Goal: Feedback & Contribution: Submit feedback/report problem

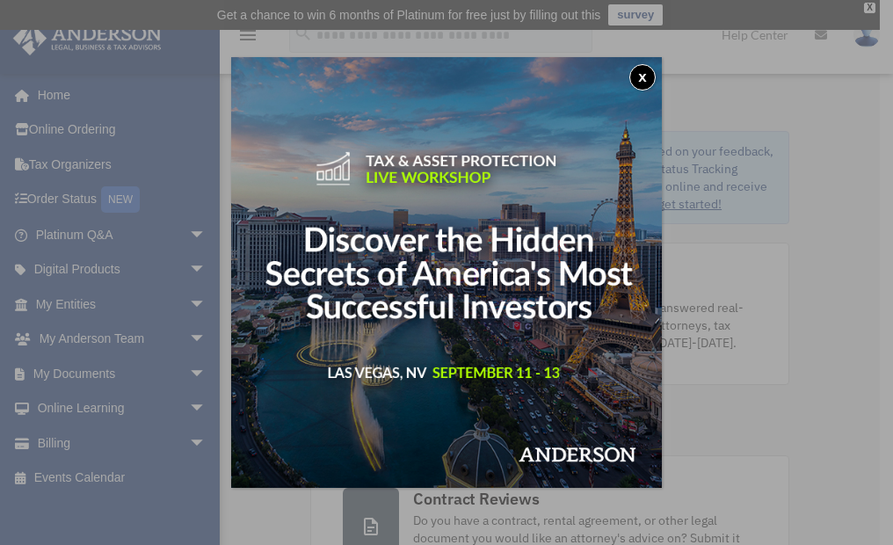
click at [640, 71] on button "x" at bounding box center [642, 77] width 26 height 26
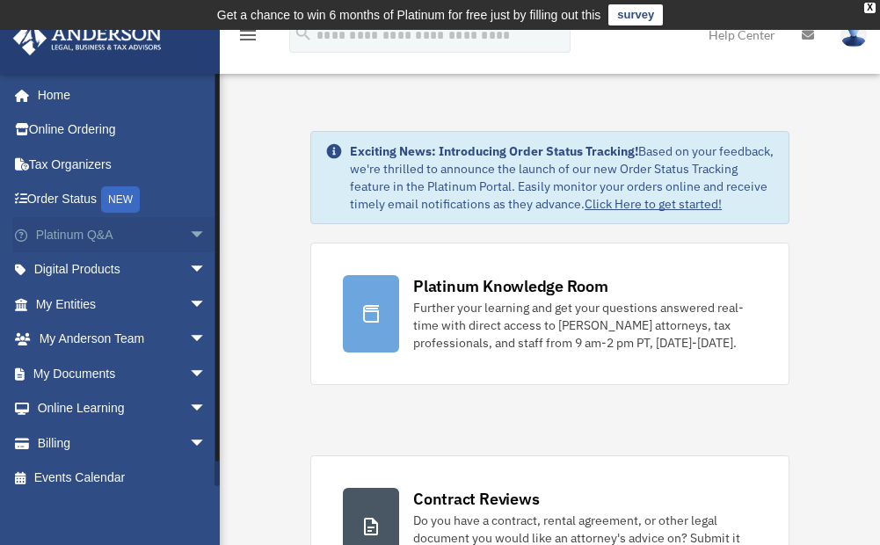
click at [190, 232] on span "arrow_drop_down" at bounding box center [206, 235] width 35 height 36
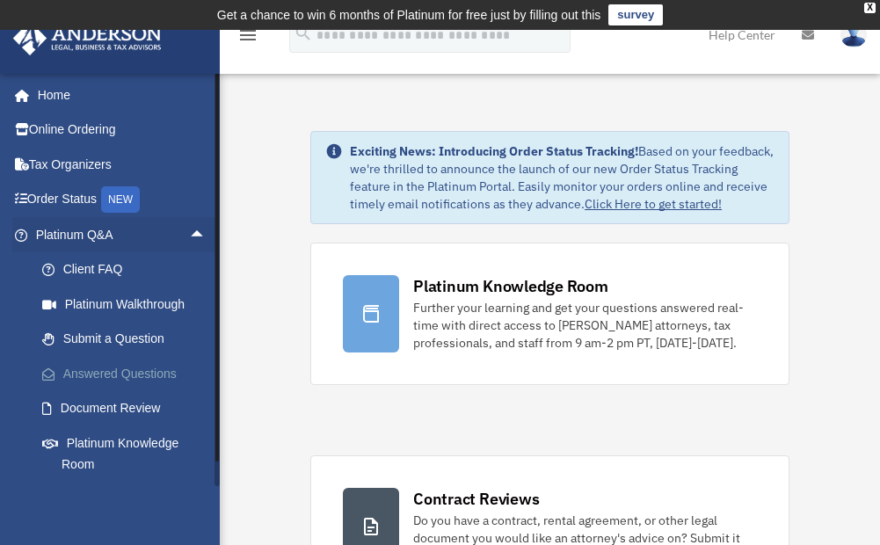
drag, startPoint x: 132, startPoint y: 366, endPoint x: 155, endPoint y: 366, distance: 22.9
click at [133, 366] on link "Answered Questions" at bounding box center [129, 373] width 208 height 35
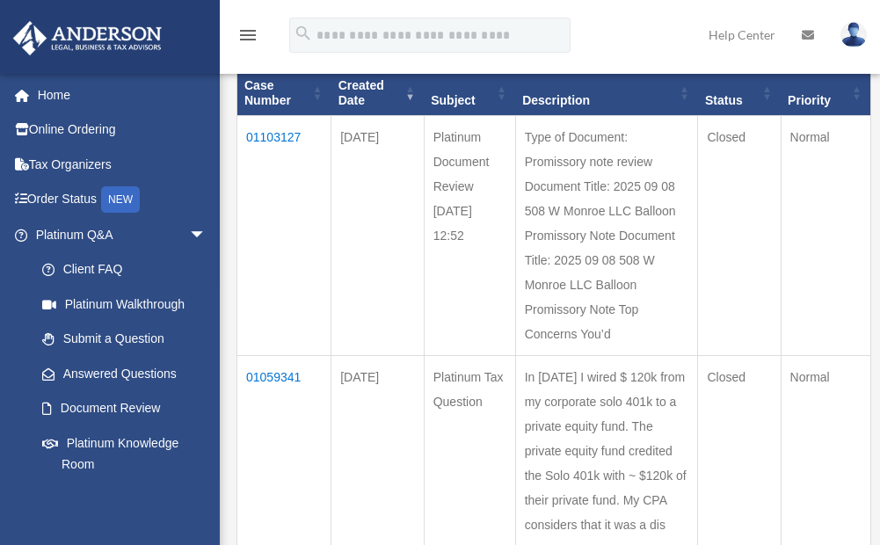
scroll to position [264, 0]
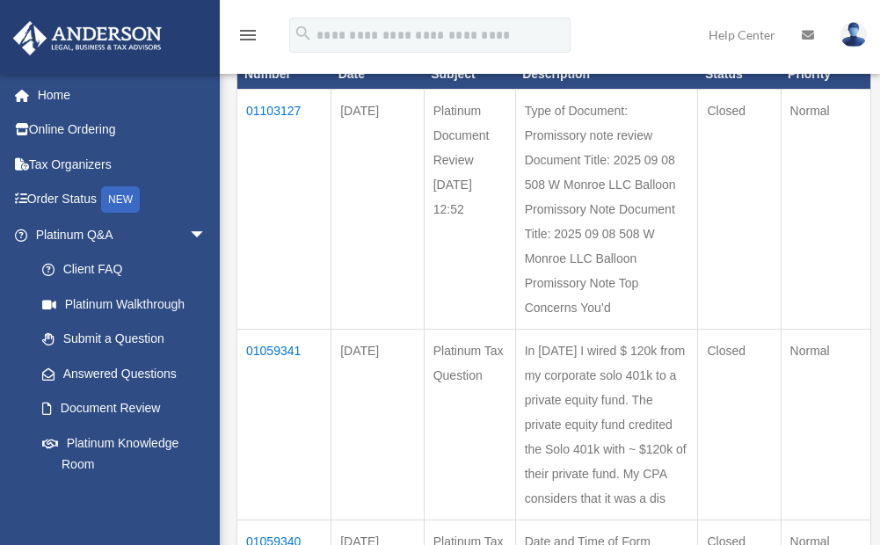
click at [268, 107] on td "01103127" at bounding box center [284, 209] width 94 height 240
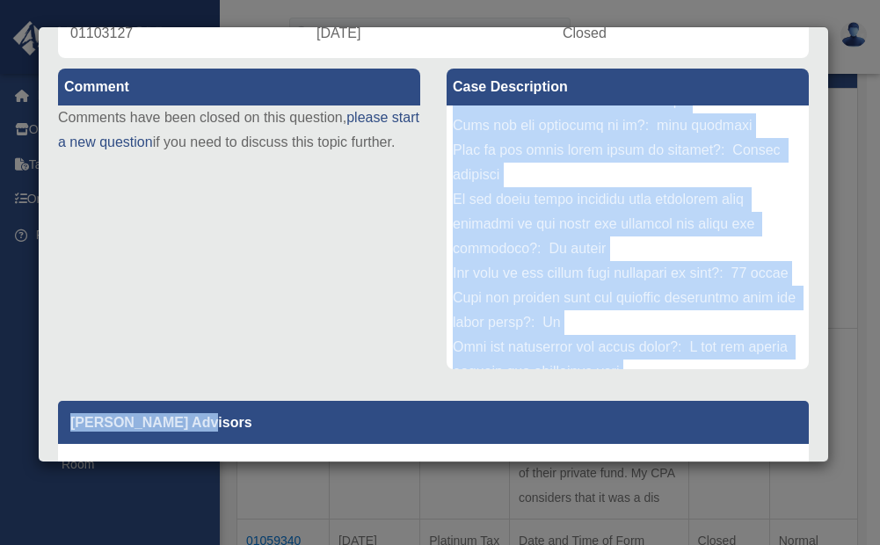
scroll to position [1274, 0]
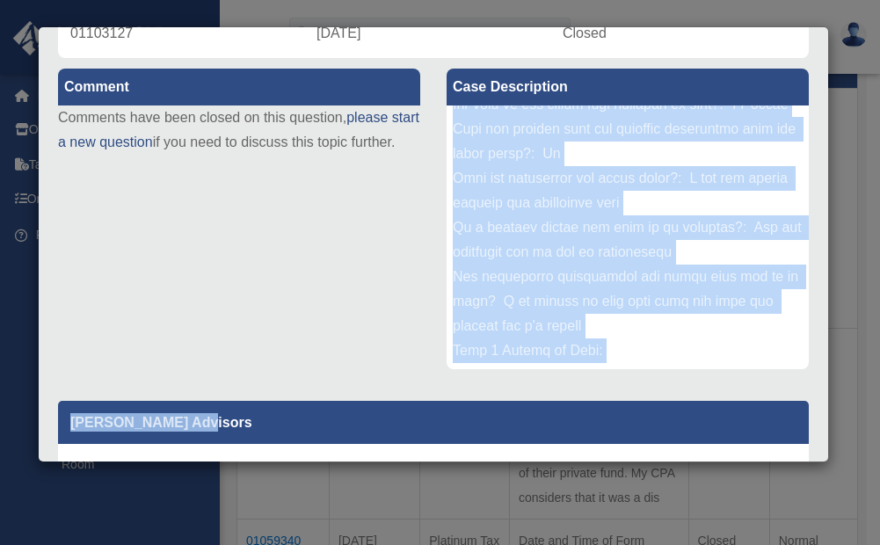
drag, startPoint x: 446, startPoint y: 117, endPoint x: 719, endPoint y: 394, distance: 388.4
click at [719, 394] on div "Comment Comments have been closed on this question, please start a new question…" at bounding box center [433, 402] width 777 height 688
copy div "Type of Document: Promissory note review Document Title: 2025 09 08 508 W Monro…"
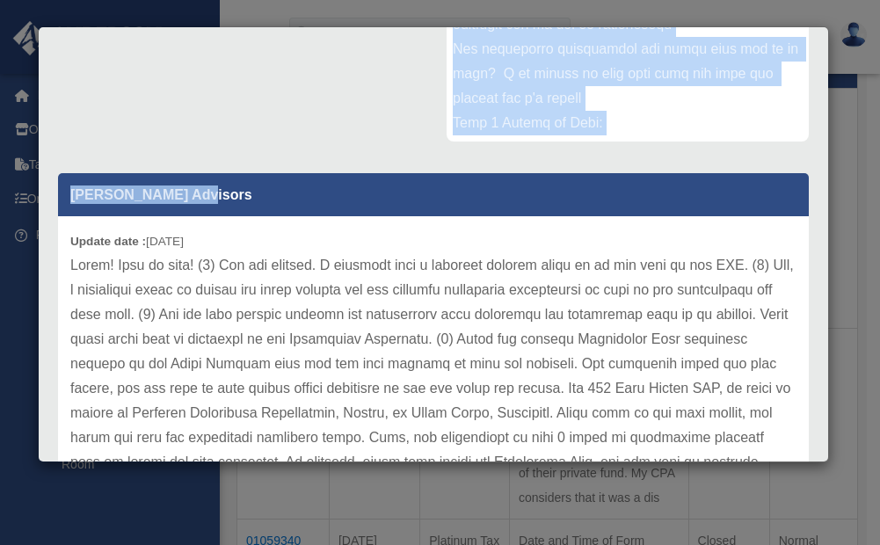
scroll to position [473, 0]
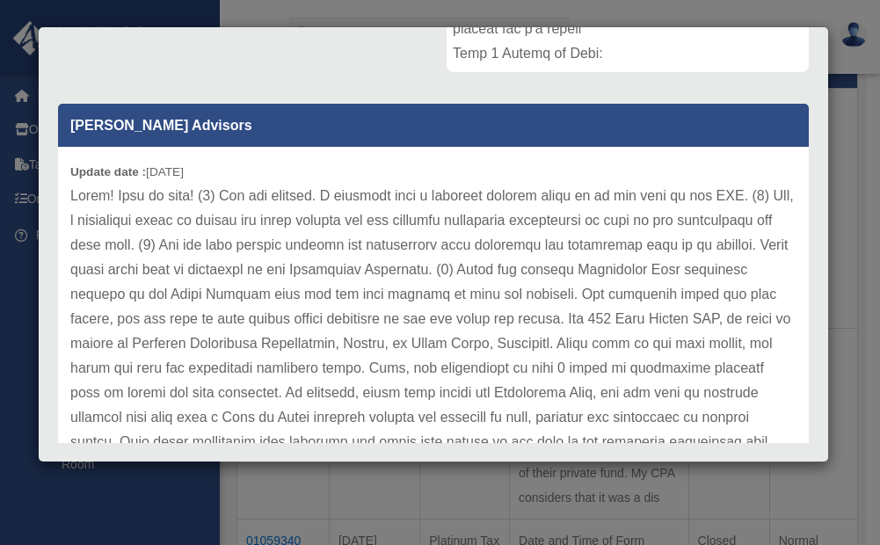
click at [106, 216] on p at bounding box center [433, 442] width 726 height 517
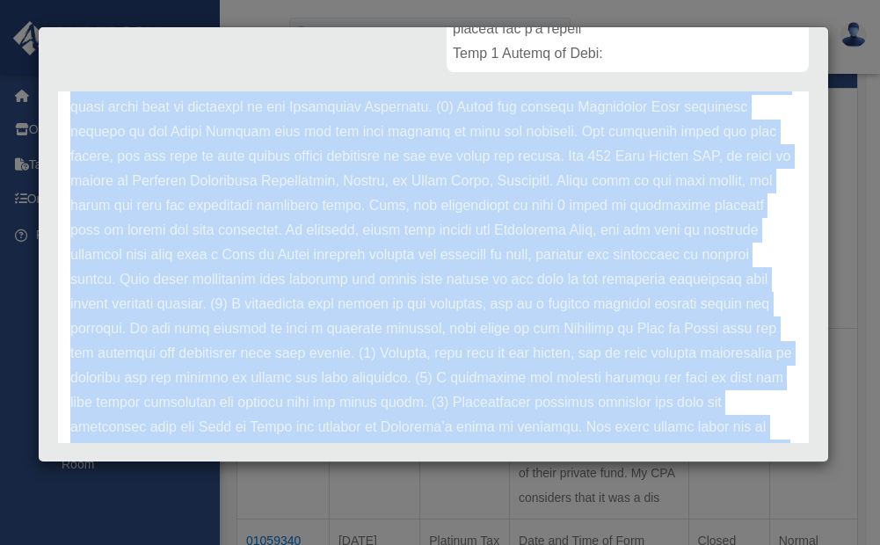
scroll to position [507, 0]
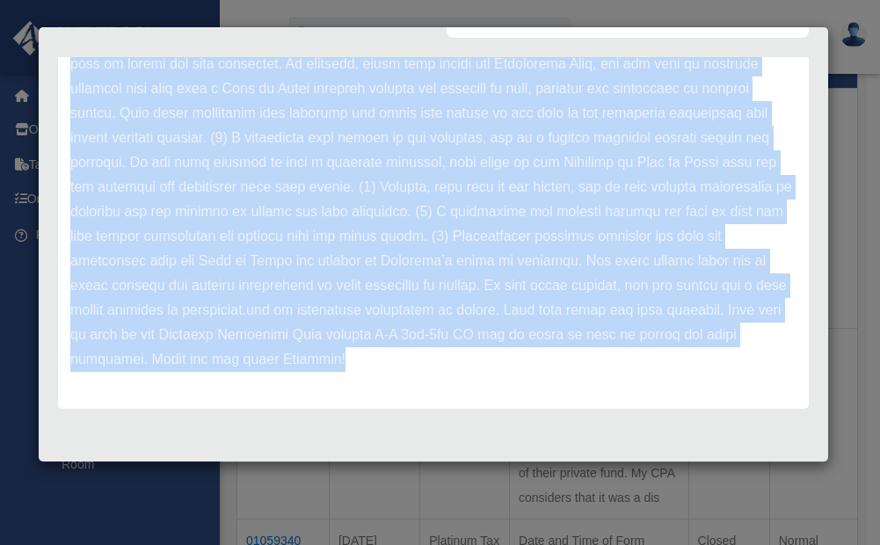
drag, startPoint x: 71, startPoint y: 192, endPoint x: 270, endPoint y: 372, distance: 268.2
click at [270, 372] on div "Update date : 09-09-2025" at bounding box center [433, 113] width 751 height 591
copy p "Hello! Glad to help! (1) You are correct. A contract with a property manager wo…"
click at [456, 362] on p at bounding box center [433, 113] width 726 height 517
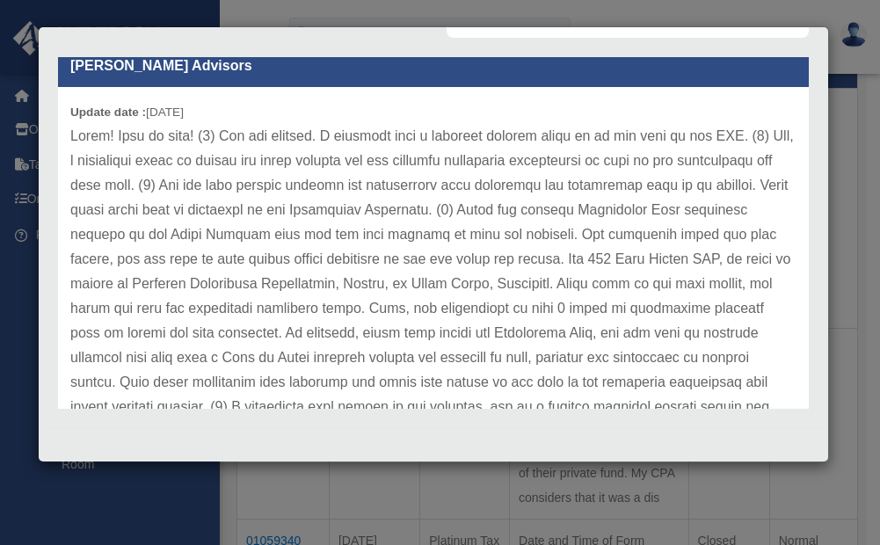
scroll to position [0, 0]
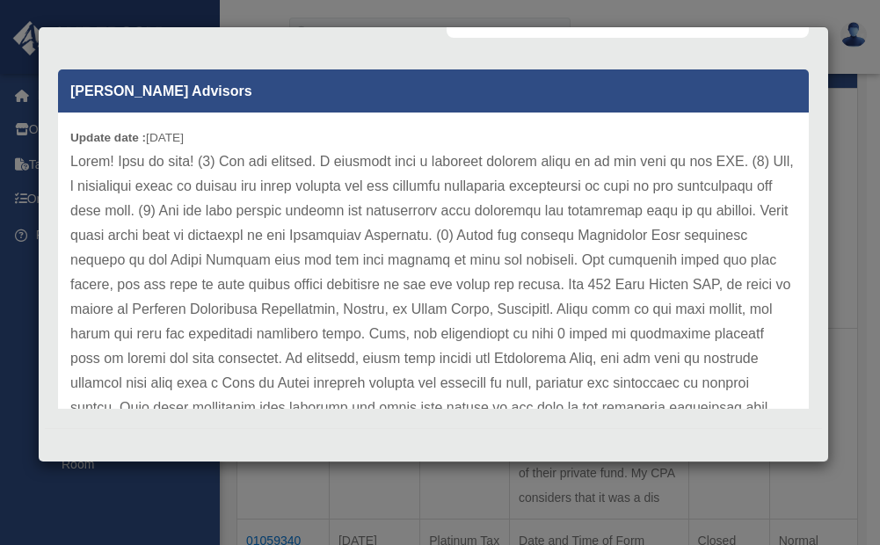
click at [519, 492] on div "Case Detail × Platinum Document Review 09/08/2025 12:52 Case Number 01103127 Cr…" at bounding box center [440, 272] width 880 height 545
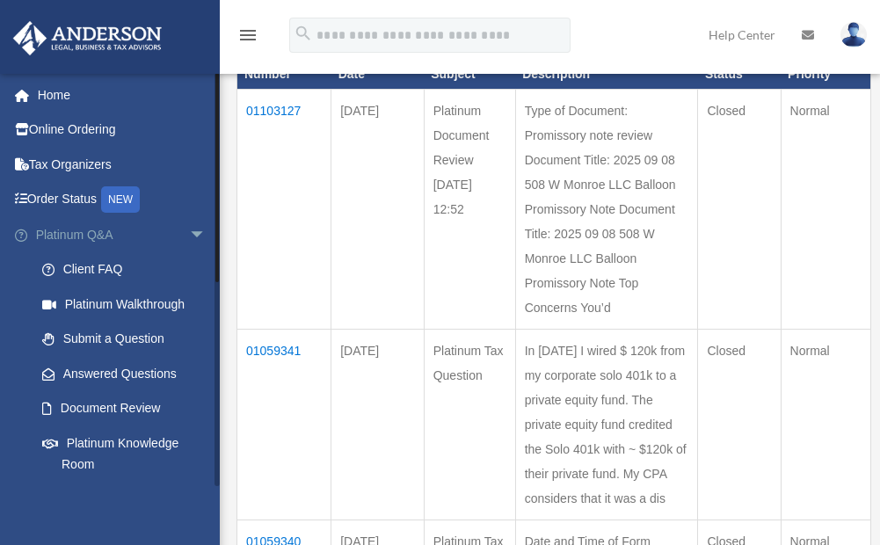
click at [192, 230] on span "arrow_drop_down" at bounding box center [206, 235] width 35 height 36
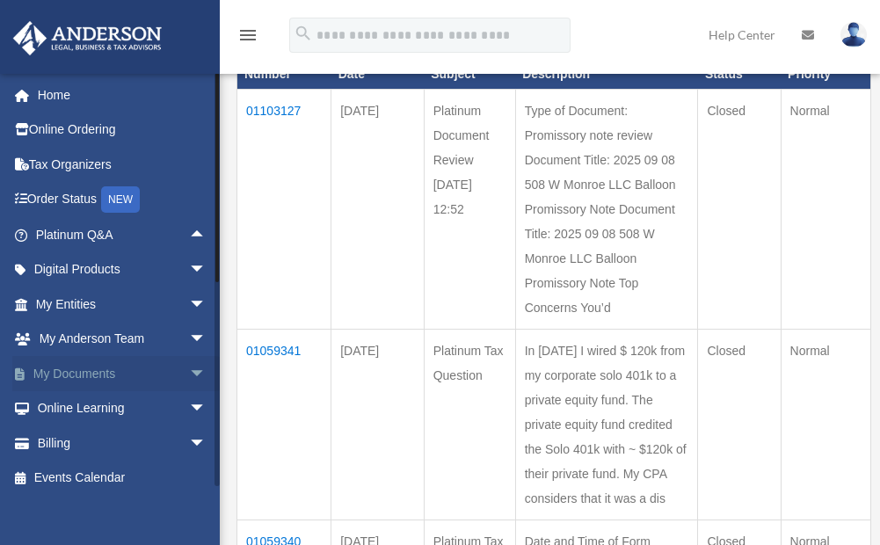
click at [189, 374] on span "arrow_drop_down" at bounding box center [206, 374] width 35 height 36
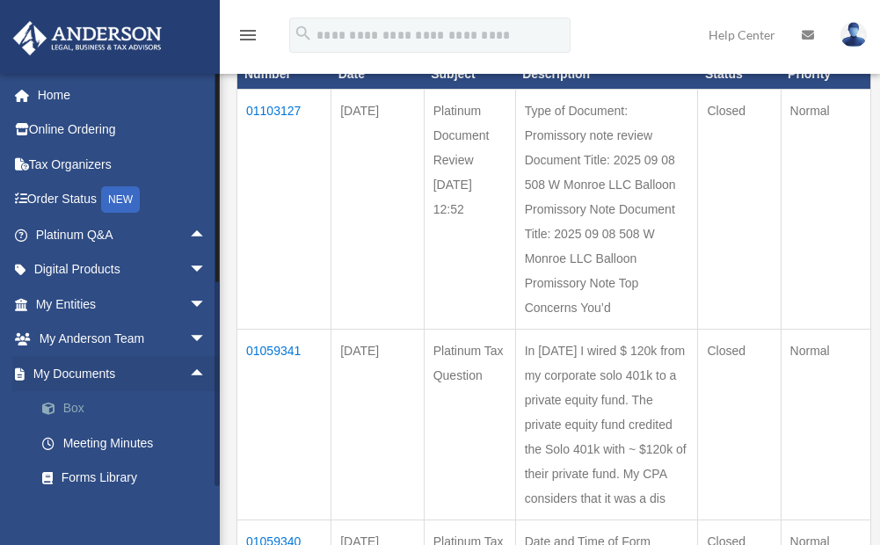
click at [80, 403] on link "Box" at bounding box center [129, 408] width 208 height 35
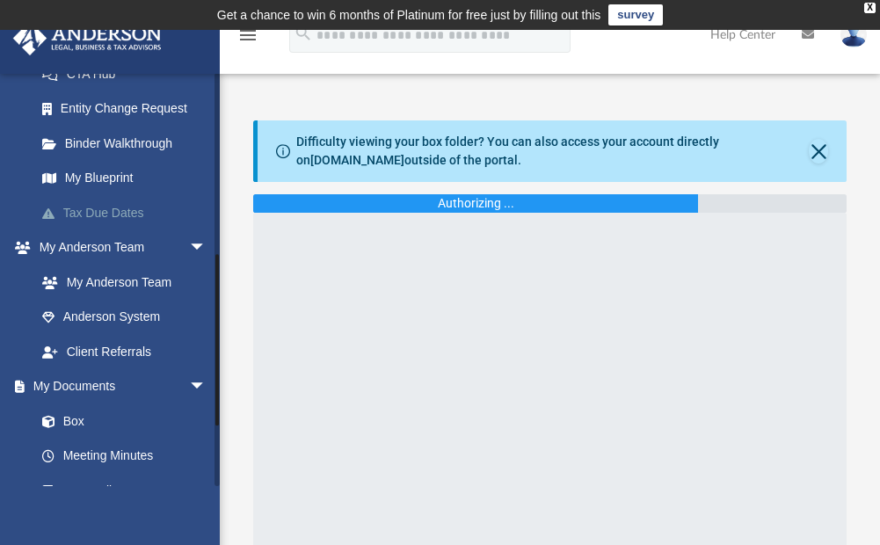
scroll to position [439, 0]
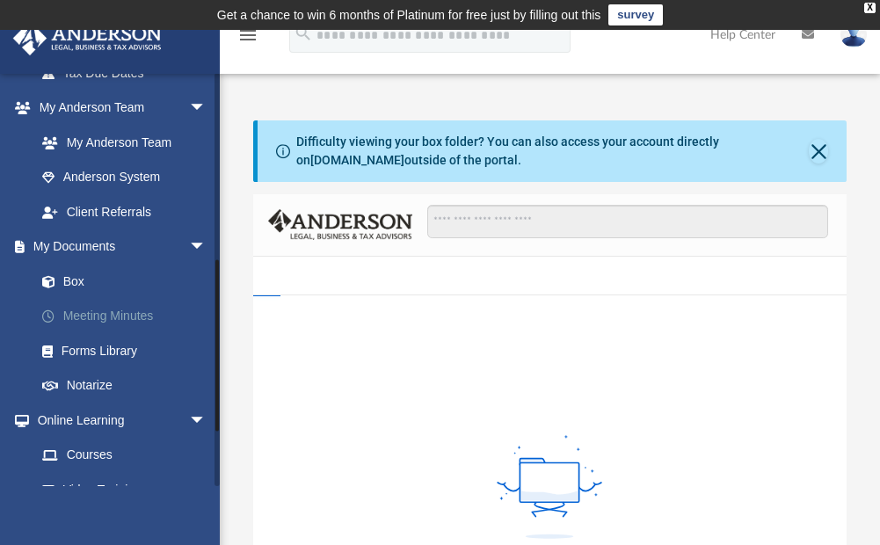
click at [111, 312] on link "Meeting Minutes" at bounding box center [129, 316] width 208 height 35
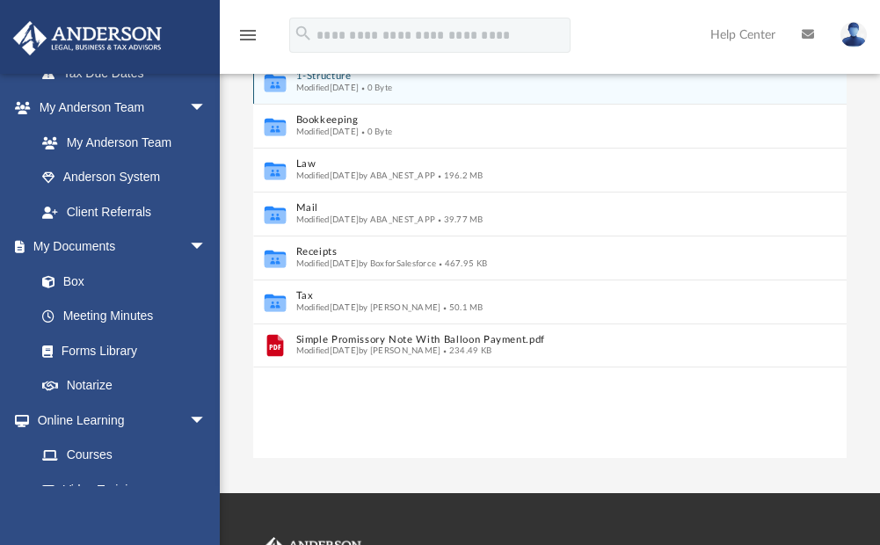
scroll to position [264, 0]
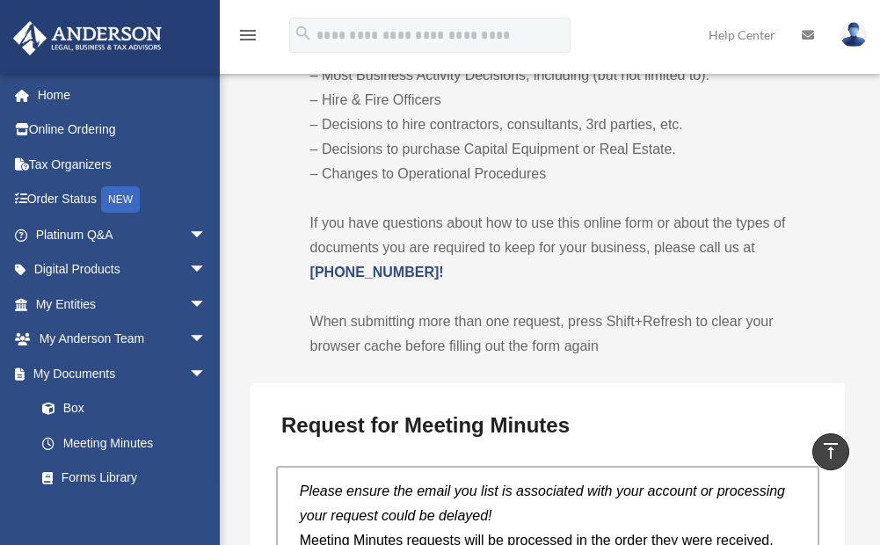
scroll to position [1261, 0]
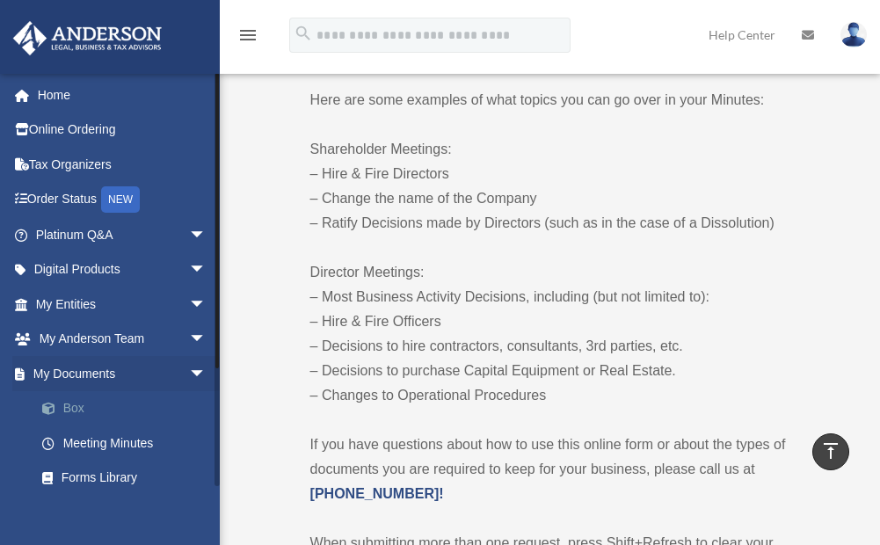
click at [81, 407] on link "Box" at bounding box center [129, 408] width 208 height 35
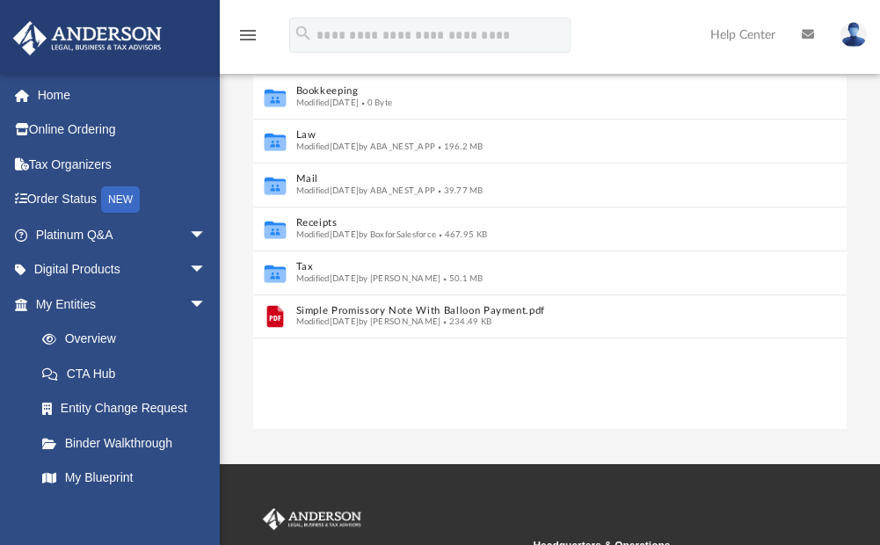
scroll to position [235, 0]
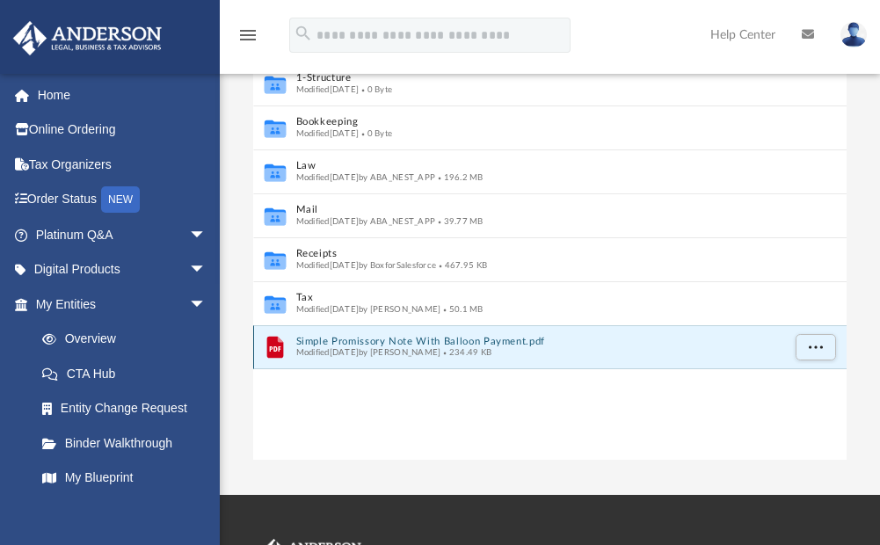
click at [371, 342] on button "Simple Promissory Note With Balloon Payment.pdf" at bounding box center [537, 340] width 485 height 11
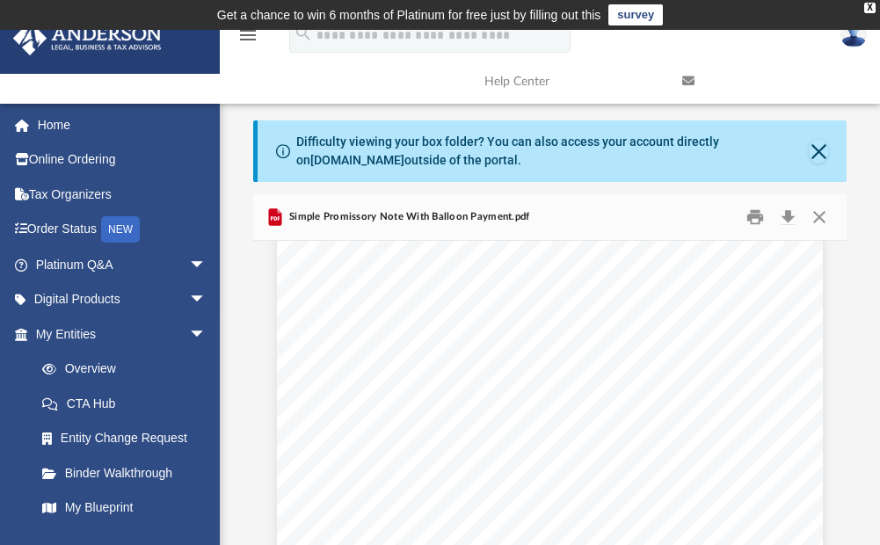
scroll to position [0, 0]
click at [787, 214] on button "Download" at bounding box center [789, 216] width 32 height 27
click at [823, 151] on button "Close" at bounding box center [818, 151] width 19 height 25
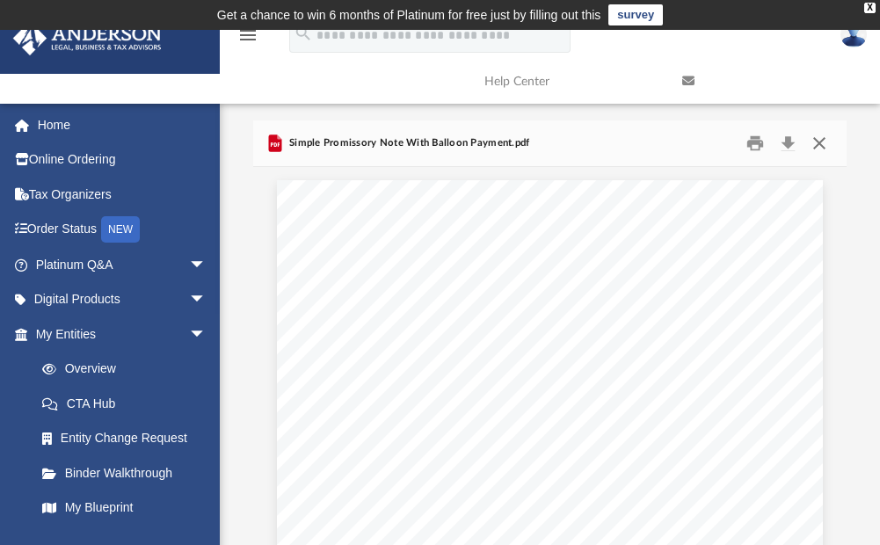
click at [820, 141] on button "Close" at bounding box center [819, 142] width 32 height 27
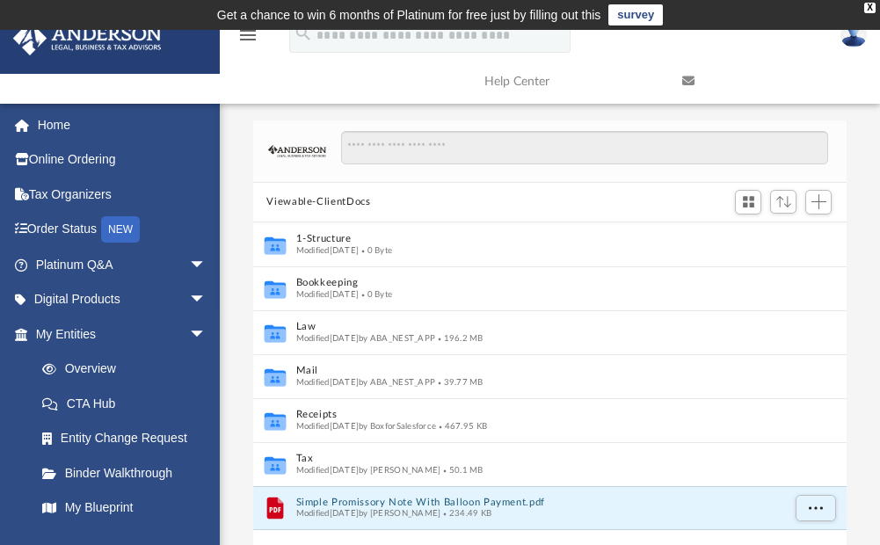
click at [259, 120] on div at bounding box center [550, 151] width 594 height 62
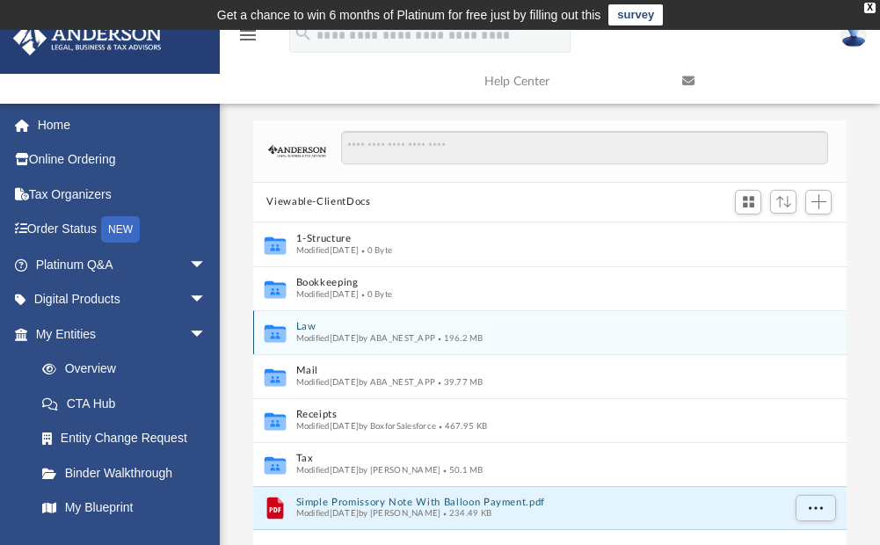
click at [273, 332] on icon "grid" at bounding box center [274, 334] width 21 height 13
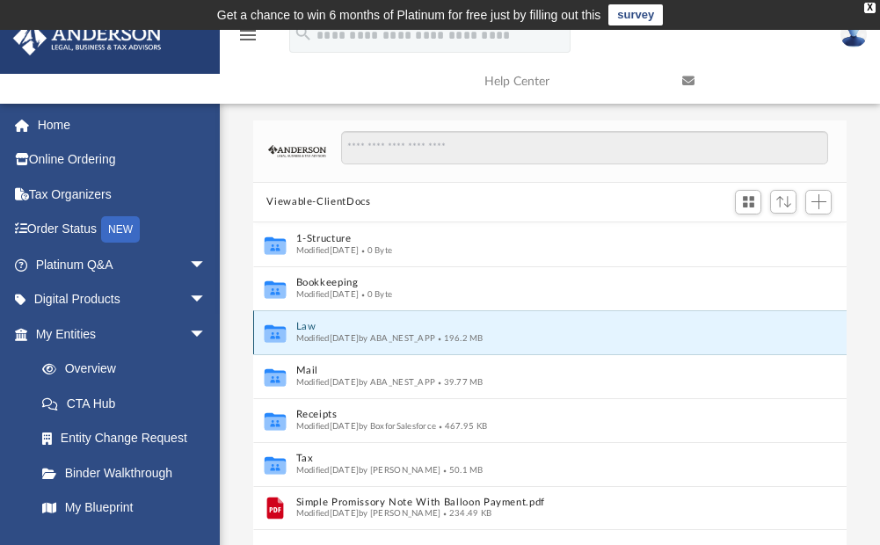
click at [276, 332] on icon "grid" at bounding box center [274, 334] width 21 height 13
click at [274, 331] on icon "grid" at bounding box center [274, 334] width 21 height 13
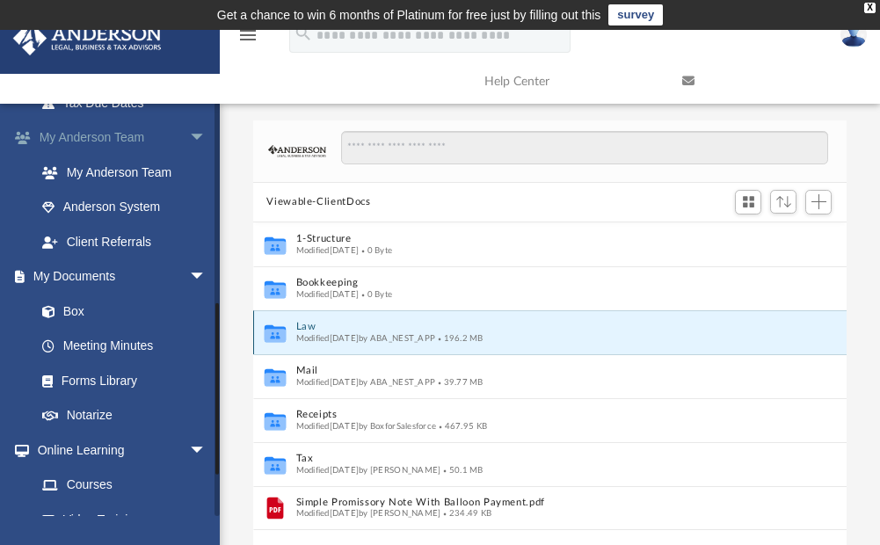
scroll to position [527, 0]
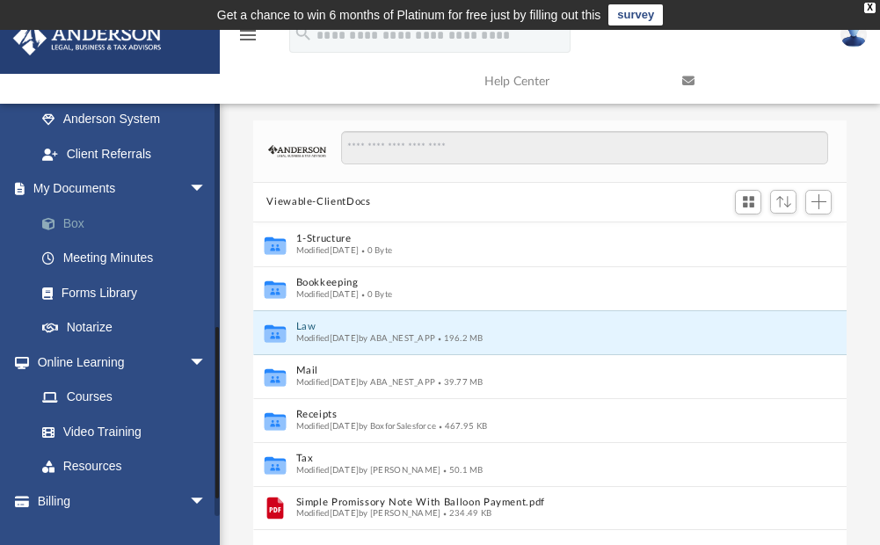
click at [68, 218] on link "Box" at bounding box center [129, 223] width 208 height 35
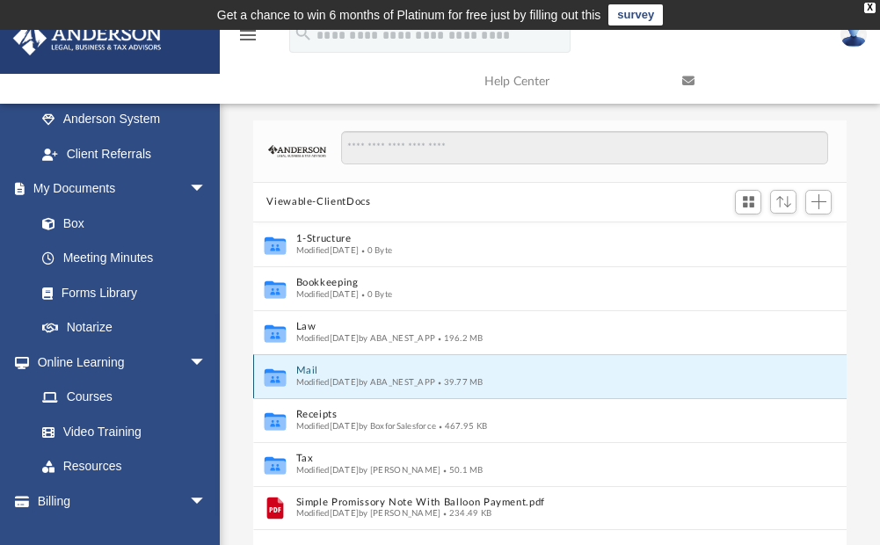
click at [316, 371] on button "Mail" at bounding box center [537, 370] width 485 height 11
click at [301, 371] on button "Mail" at bounding box center [537, 370] width 485 height 11
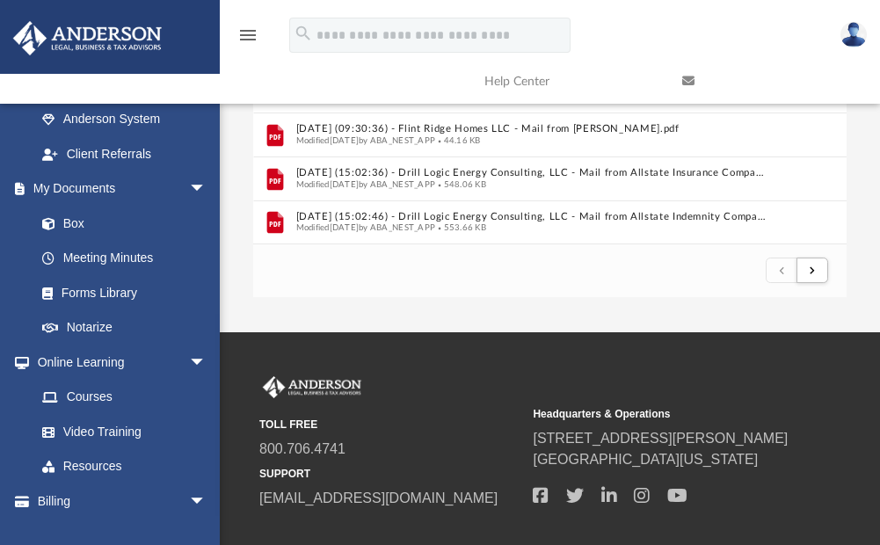
scroll to position [337, 0]
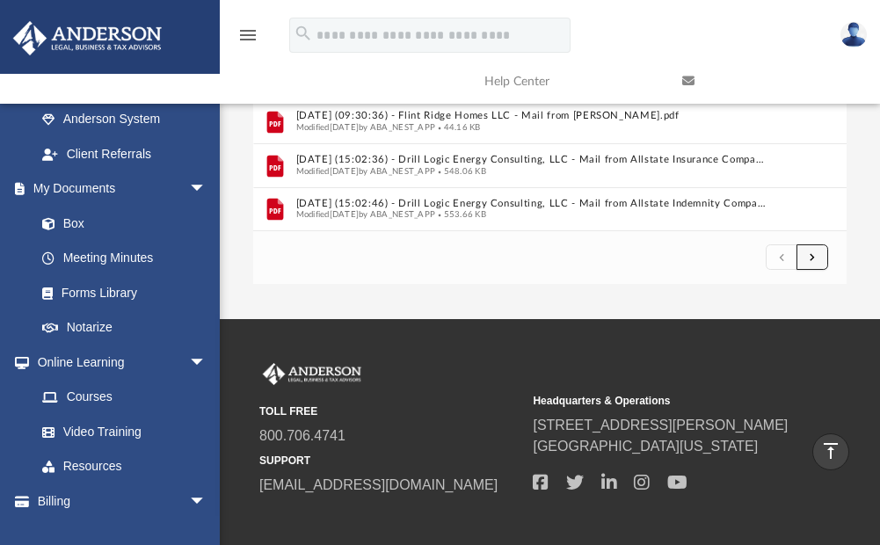
click at [816, 258] on button "submit" at bounding box center [812, 256] width 32 height 25
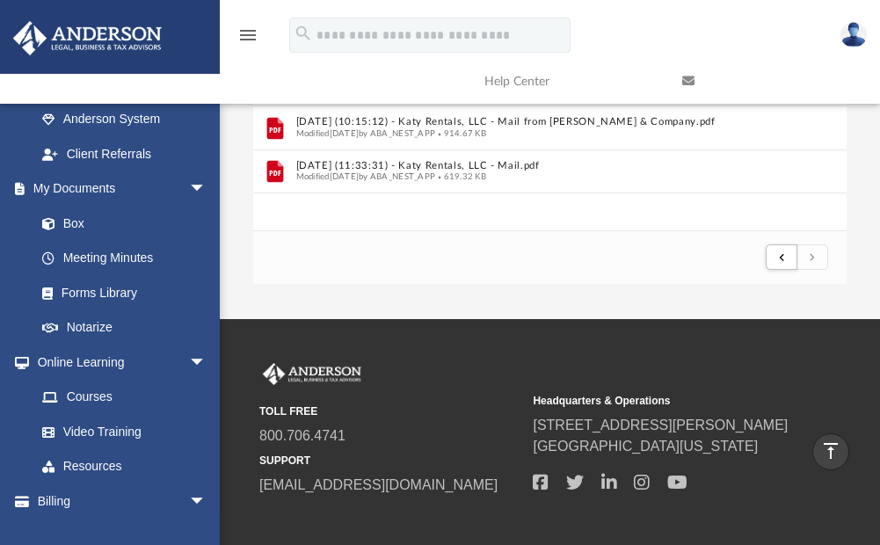
scroll to position [249, 0]
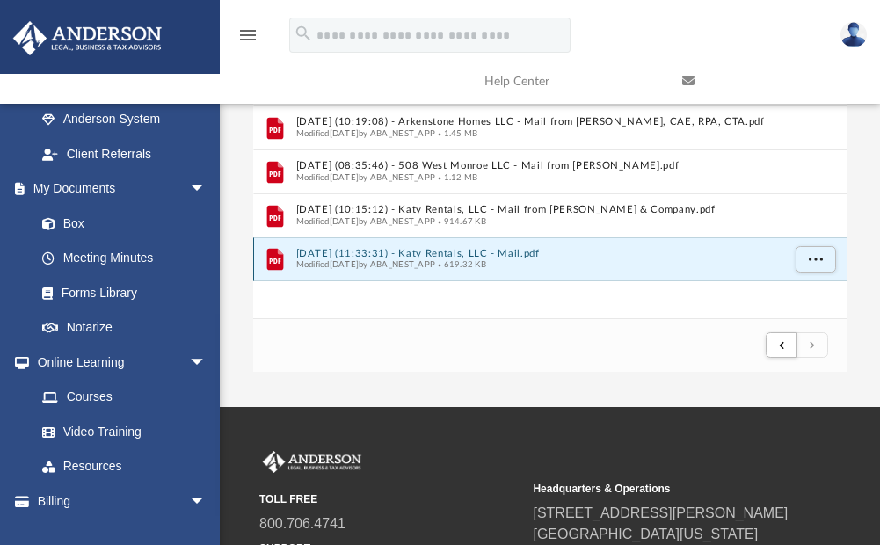
click at [390, 251] on button "2025.09.05 (11:33:31) - Katy Rentals, LLC - Mail.pdf" at bounding box center [537, 252] width 485 height 11
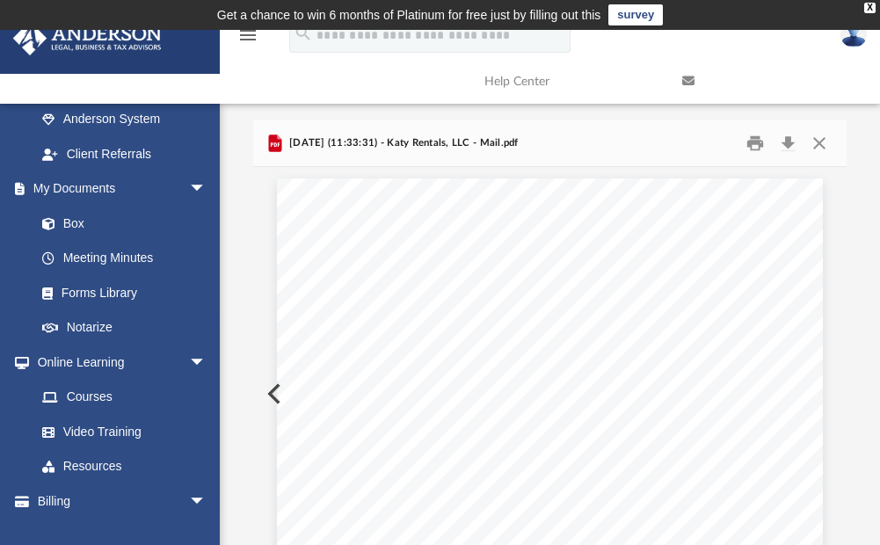
scroll to position [0, 0]
click at [759, 141] on button "Print" at bounding box center [754, 142] width 35 height 27
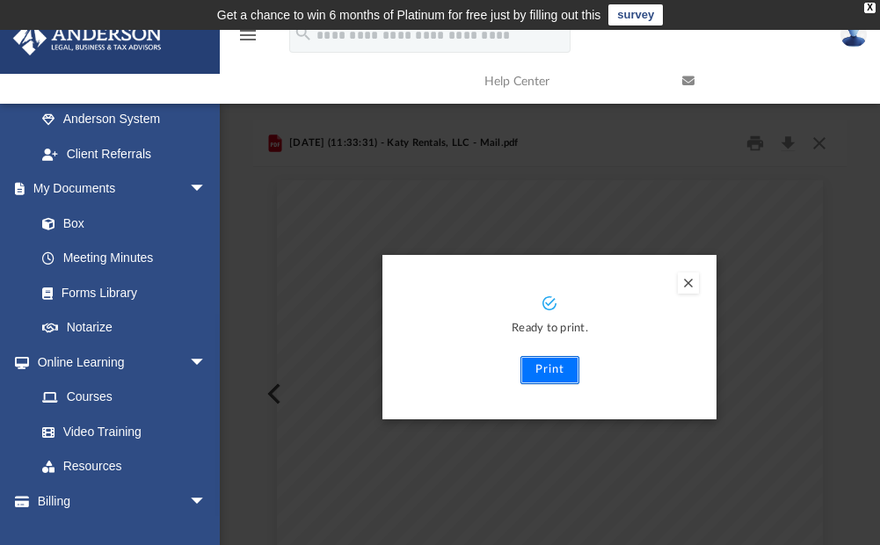
click at [550, 362] on button "Print" at bounding box center [549, 370] width 59 height 28
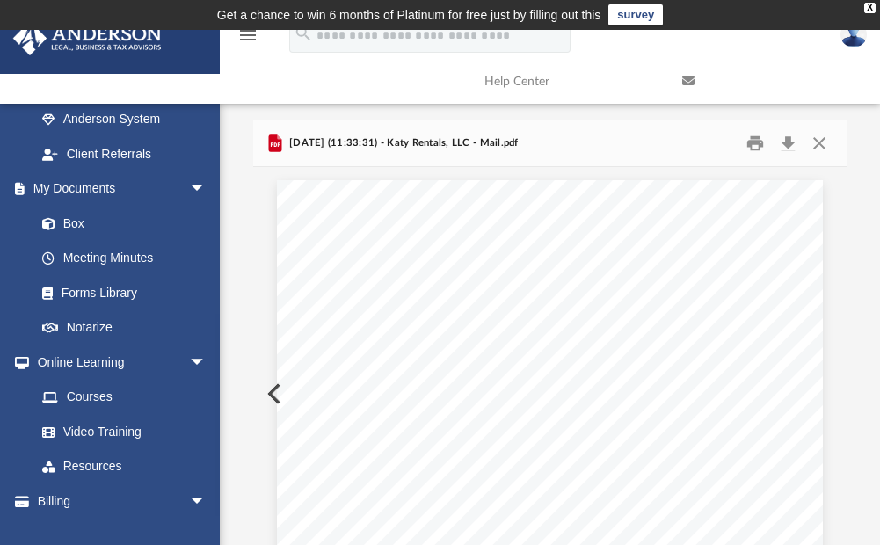
click at [250, 343] on div "Difficulty viewing your box folder? You can also access your account directly o…" at bounding box center [550, 370] width 660 height 500
click at [817, 141] on button "Close" at bounding box center [819, 142] width 32 height 27
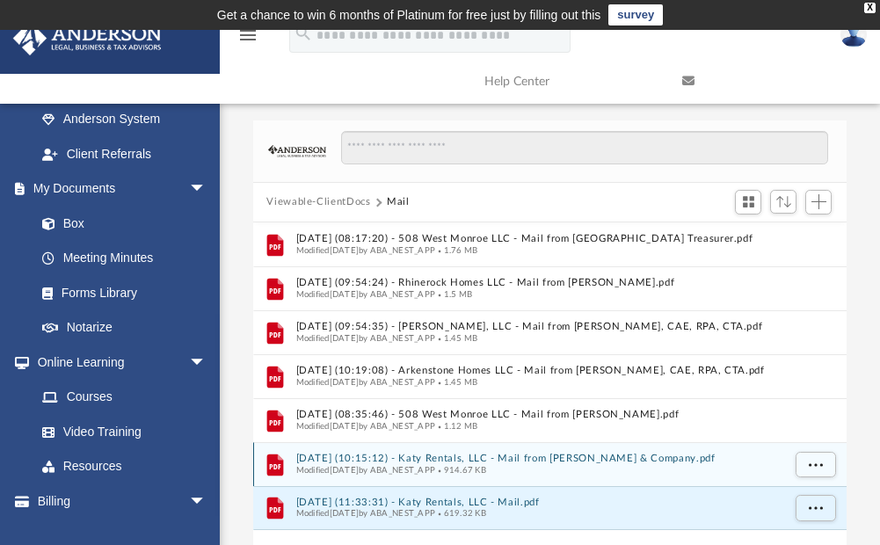
click at [352, 460] on button "2025.05.23 (10:15:12) - Katy Rentals, LLC - Mail from Goodwin & Company.pdf" at bounding box center [537, 458] width 485 height 11
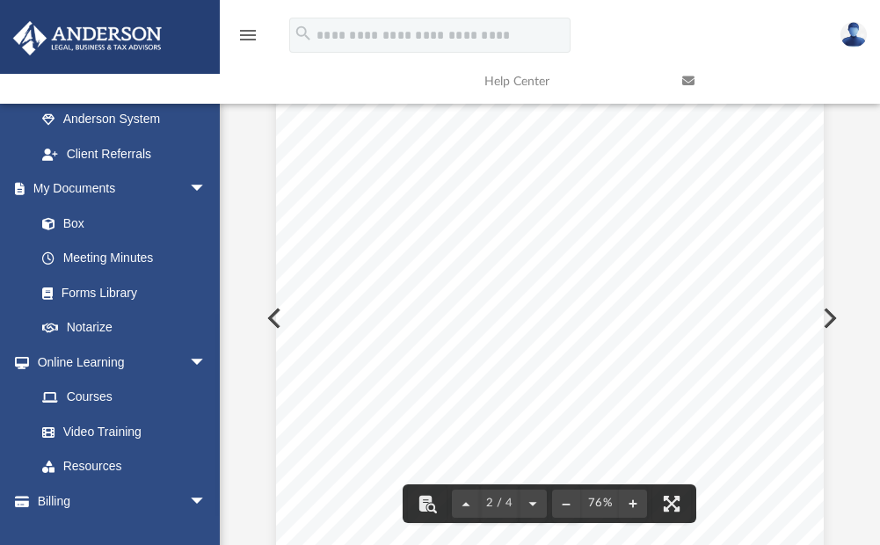
scroll to position [967, 0]
click at [294, 197] on div "Page 2" at bounding box center [549, 213] width 547 height 700
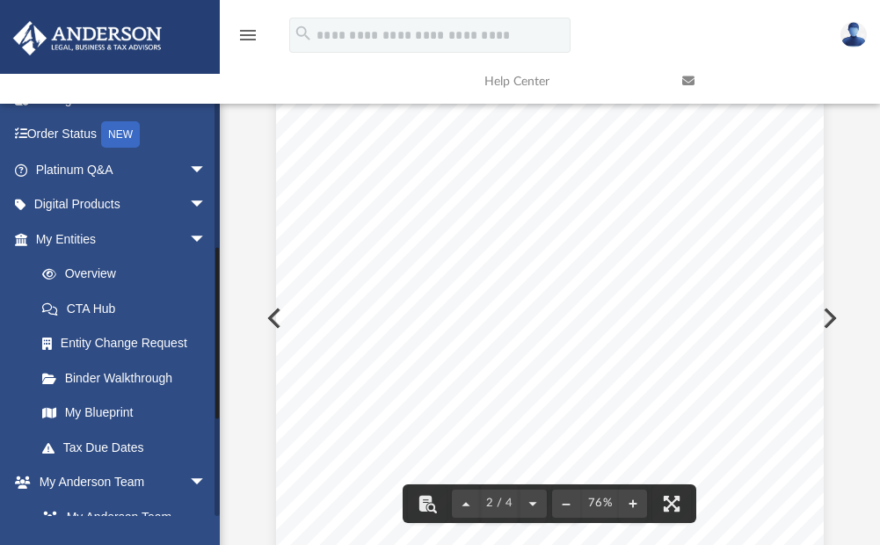
scroll to position [88, 0]
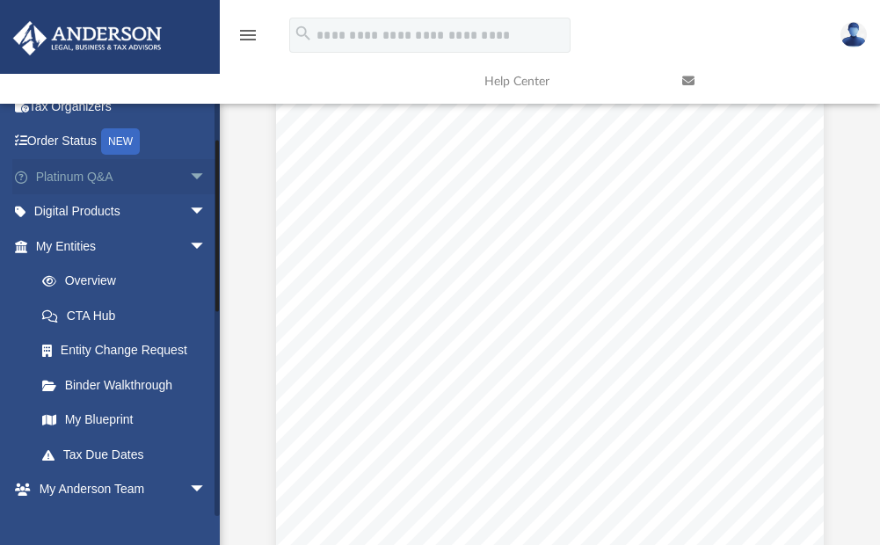
click at [189, 175] on span "arrow_drop_down" at bounding box center [206, 177] width 35 height 36
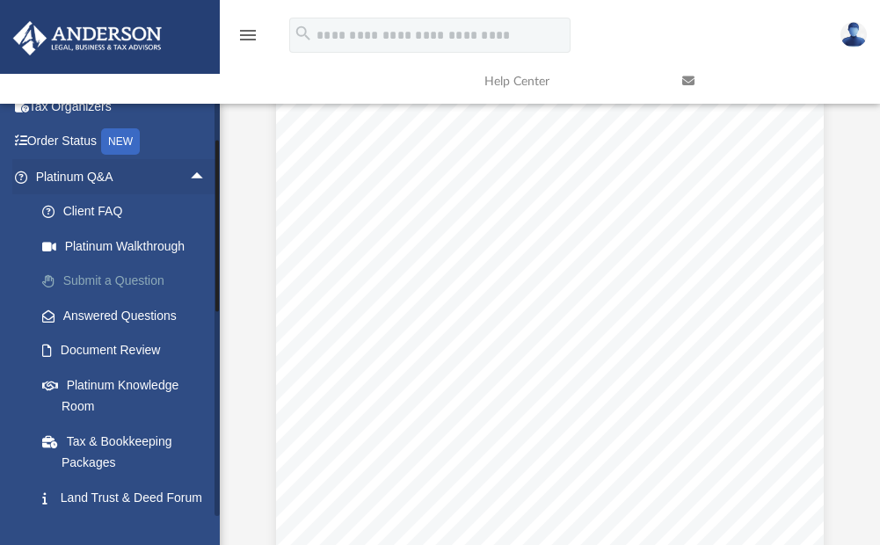
click at [133, 282] on link "Submit a Question" at bounding box center [129, 281] width 208 height 35
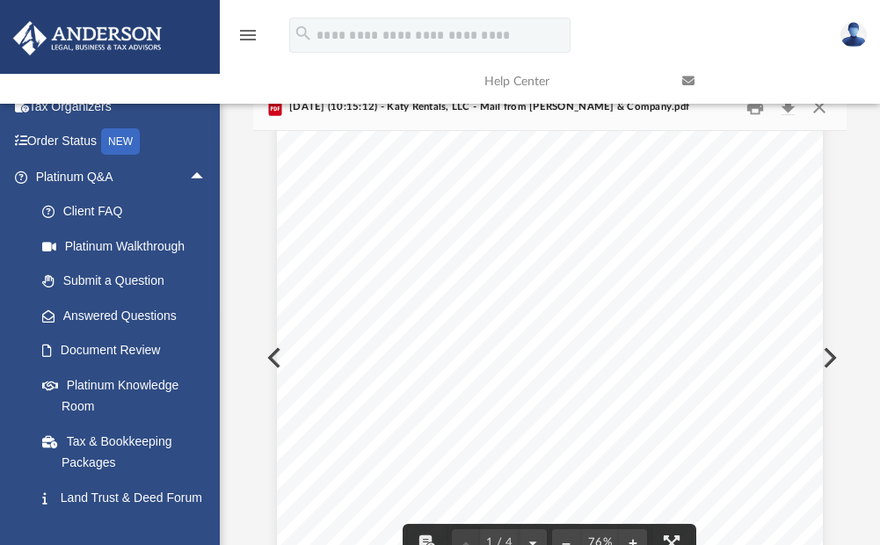
scroll to position [0, 0]
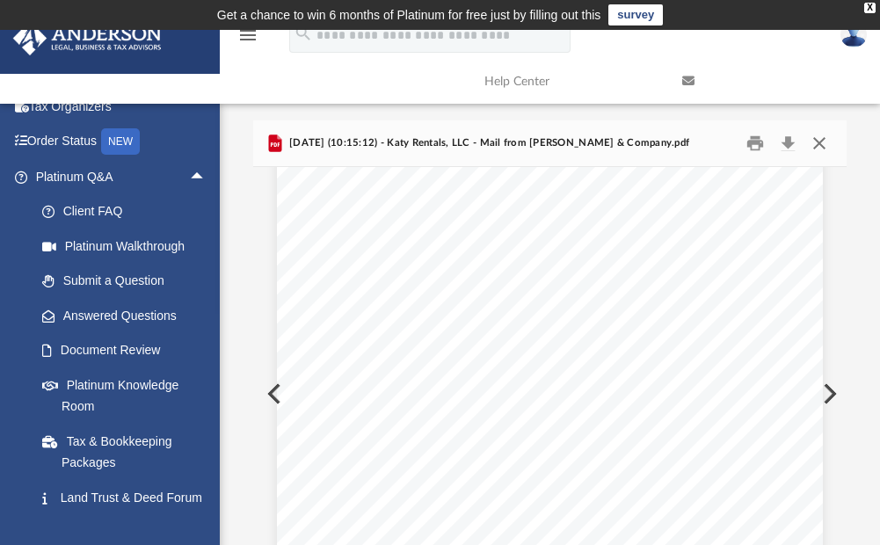
click at [816, 143] on button "Close" at bounding box center [819, 142] width 32 height 27
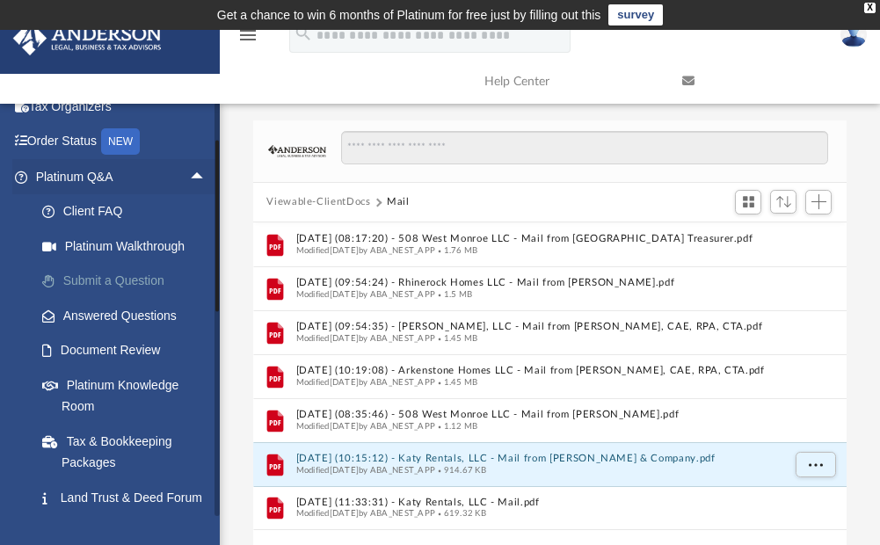
click at [141, 281] on link "Submit a Question" at bounding box center [129, 281] width 208 height 35
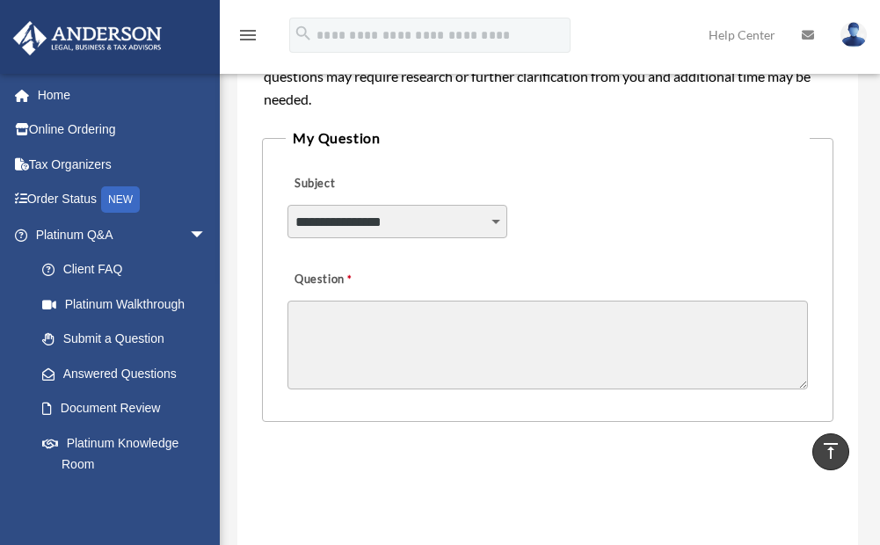
scroll to position [530, 0]
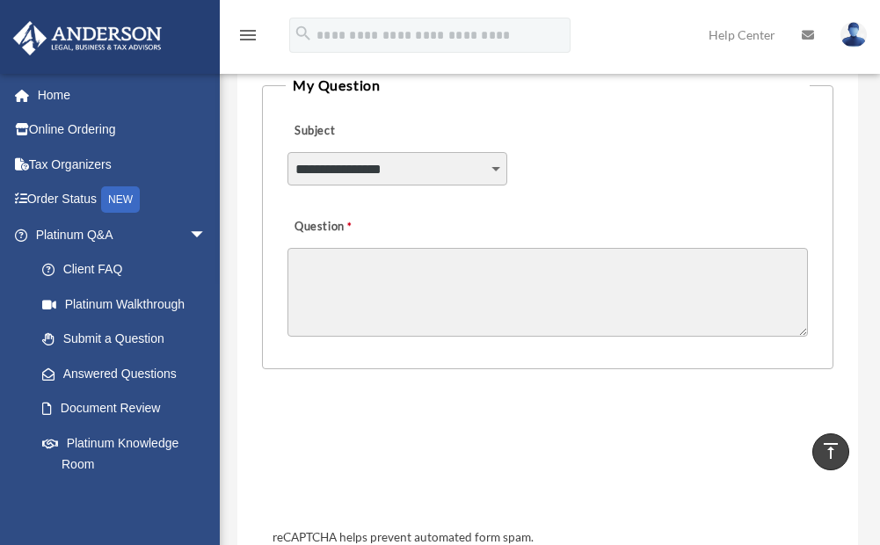
click at [497, 167] on select "**********" at bounding box center [397, 168] width 220 height 33
select select "******"
click at [287, 152] on select "**********" at bounding box center [397, 168] width 220 height 33
click at [376, 269] on textarea "Question" at bounding box center [547, 292] width 520 height 89
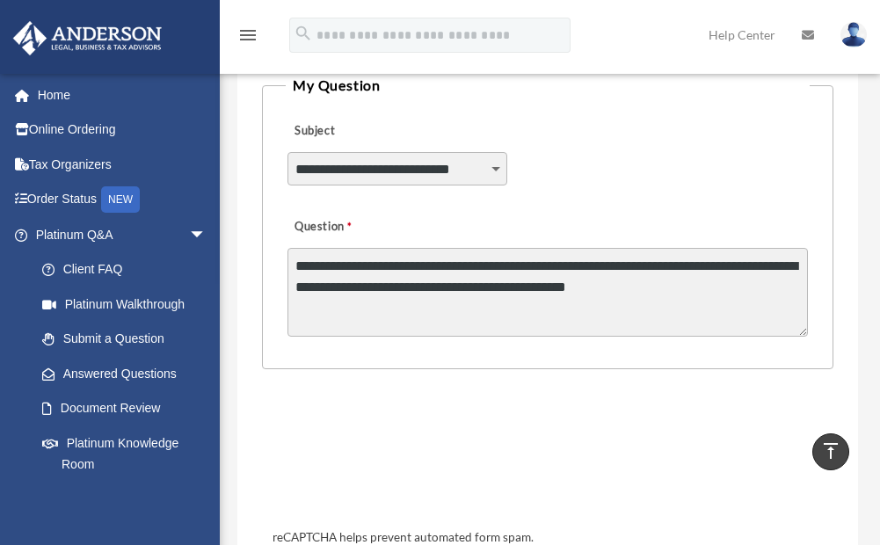
click at [655, 291] on textarea "**********" at bounding box center [547, 292] width 520 height 89
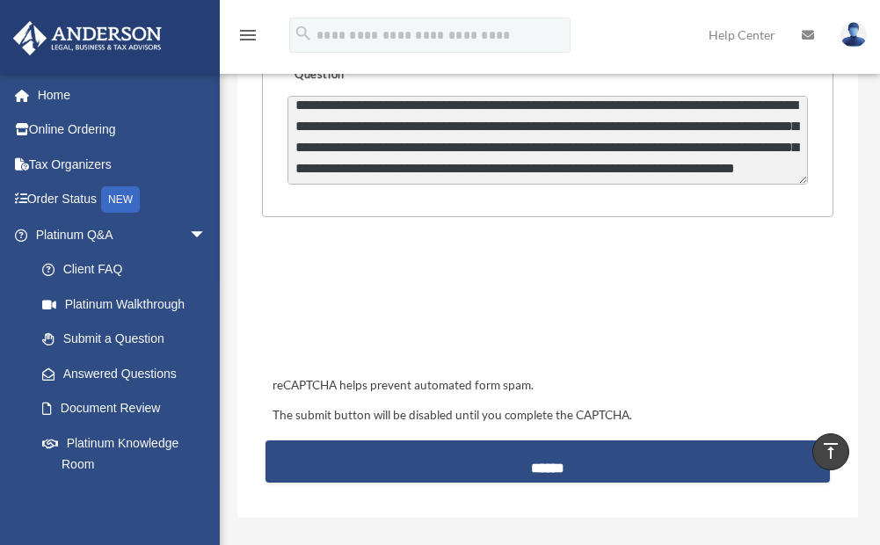
scroll to position [427, 0]
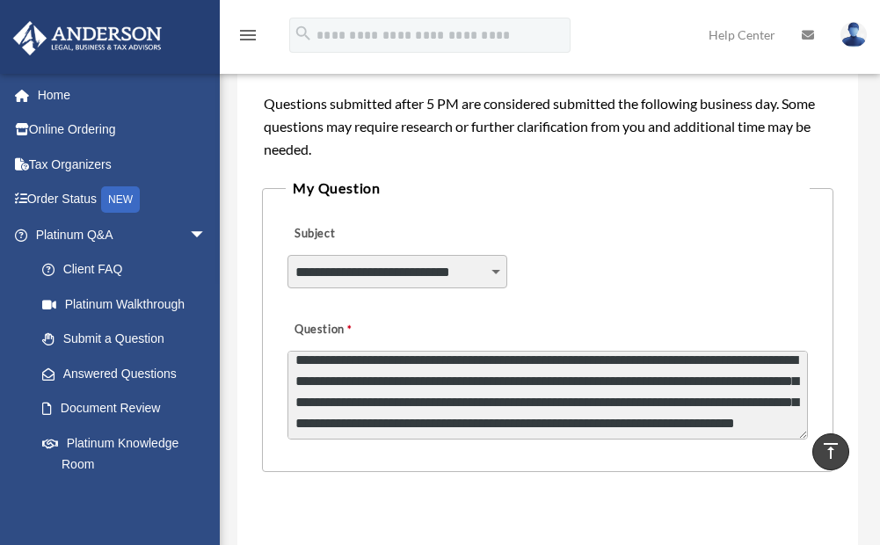
click at [710, 414] on textarea "**********" at bounding box center [547, 395] width 520 height 89
click at [754, 417] on textarea "**********" at bounding box center [547, 395] width 520 height 89
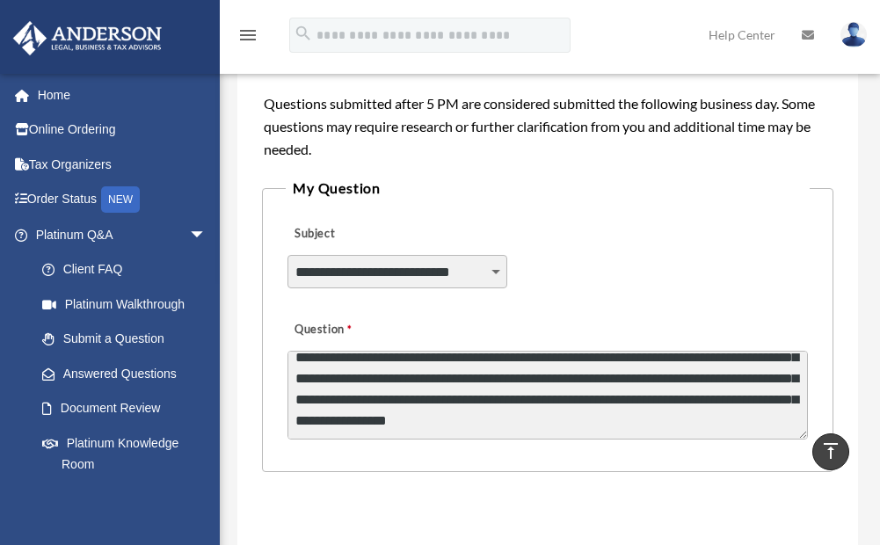
scroll to position [45, 0]
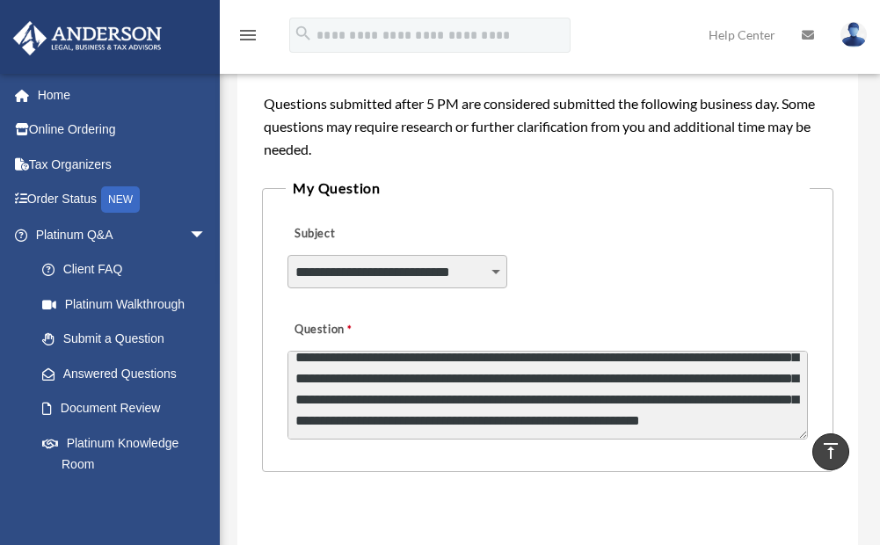
click at [433, 390] on textarea "**********" at bounding box center [547, 395] width 520 height 89
click at [562, 394] on textarea "**********" at bounding box center [547, 395] width 520 height 89
click at [377, 404] on textarea "**********" at bounding box center [547, 395] width 520 height 89
click at [365, 389] on textarea "**********" at bounding box center [547, 395] width 520 height 89
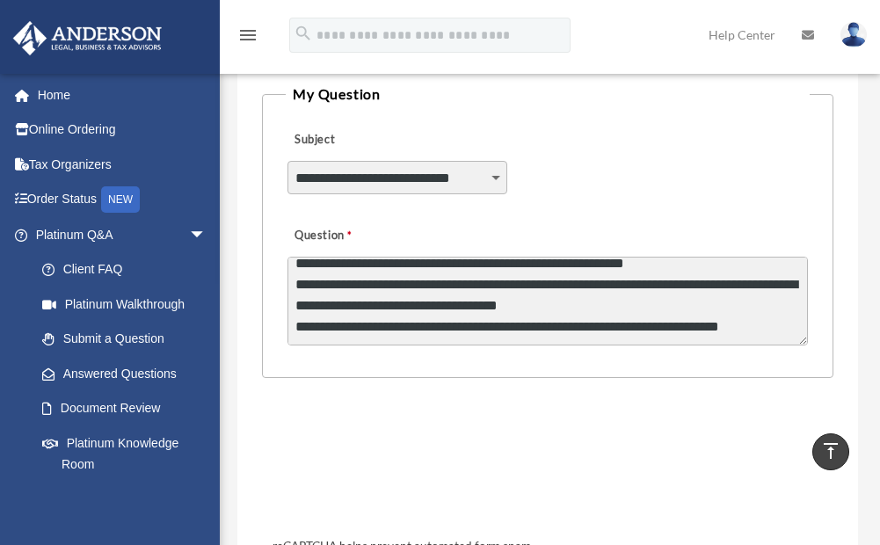
scroll to position [515, 0]
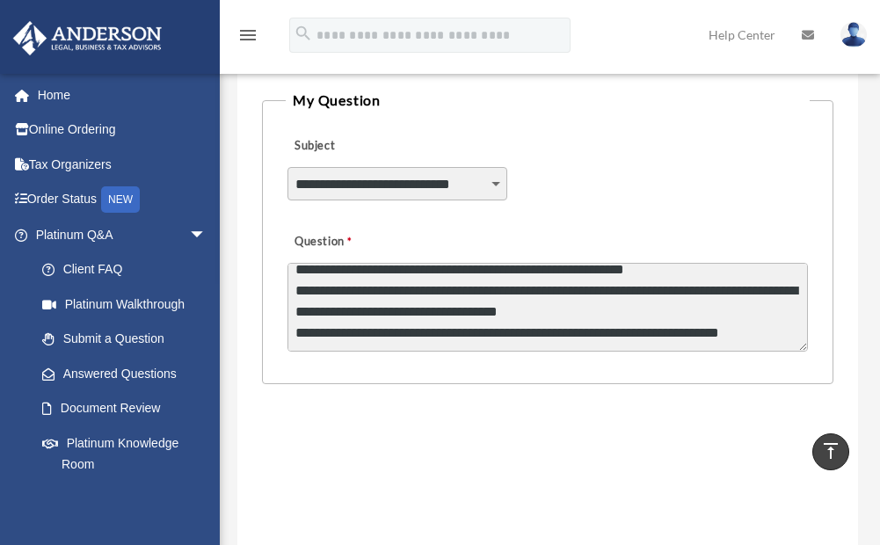
click at [395, 335] on textarea "**********" at bounding box center [547, 307] width 520 height 89
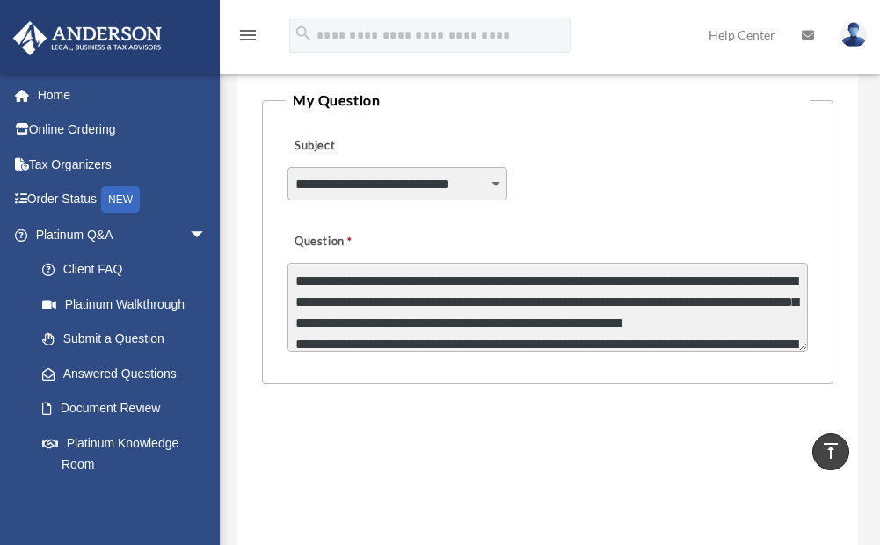
click at [386, 344] on textarea "**********" at bounding box center [547, 307] width 520 height 89
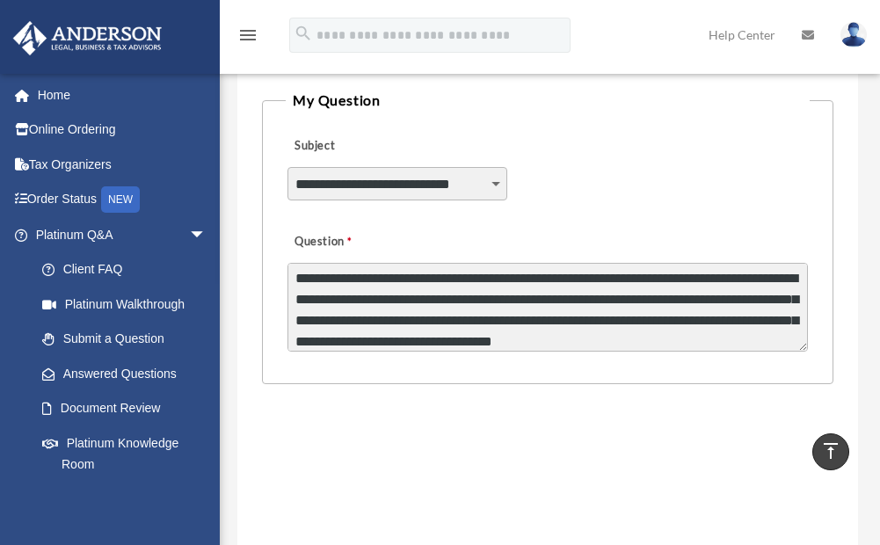
scroll to position [24, 0]
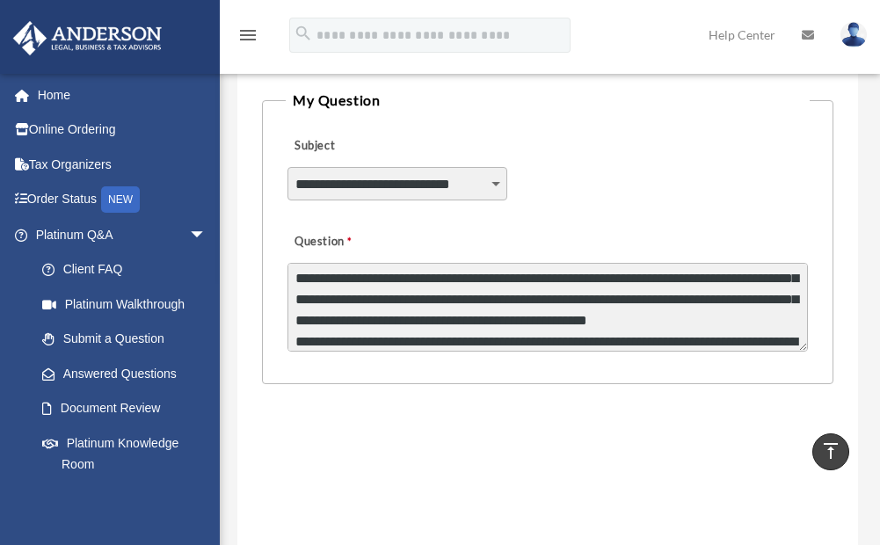
click at [456, 340] on textarea "**********" at bounding box center [547, 307] width 520 height 89
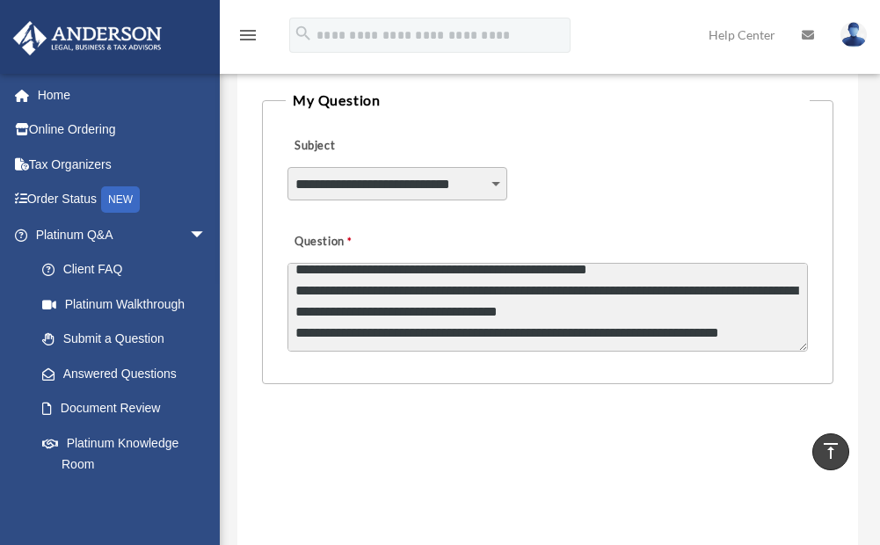
scroll to position [112, 0]
click at [424, 336] on textarea "**********" at bounding box center [547, 307] width 520 height 89
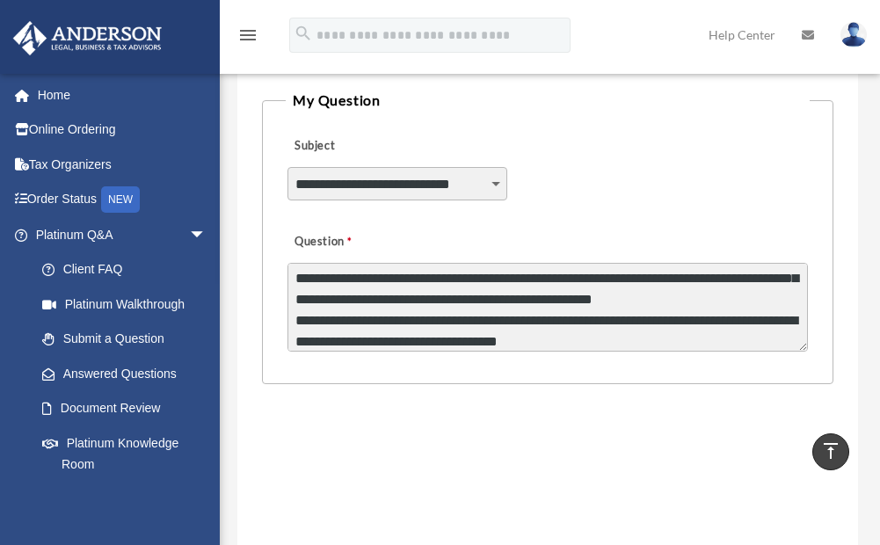
scroll to position [66, 0]
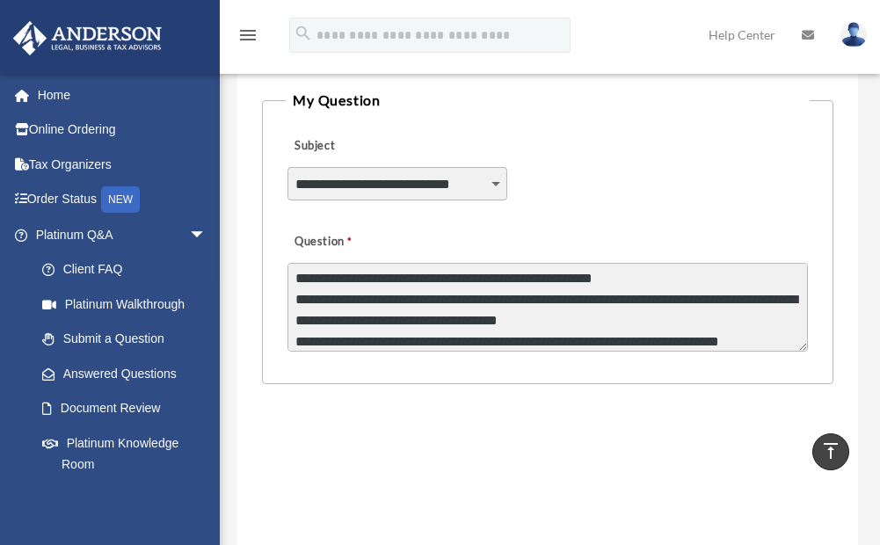
type textarea "**********"
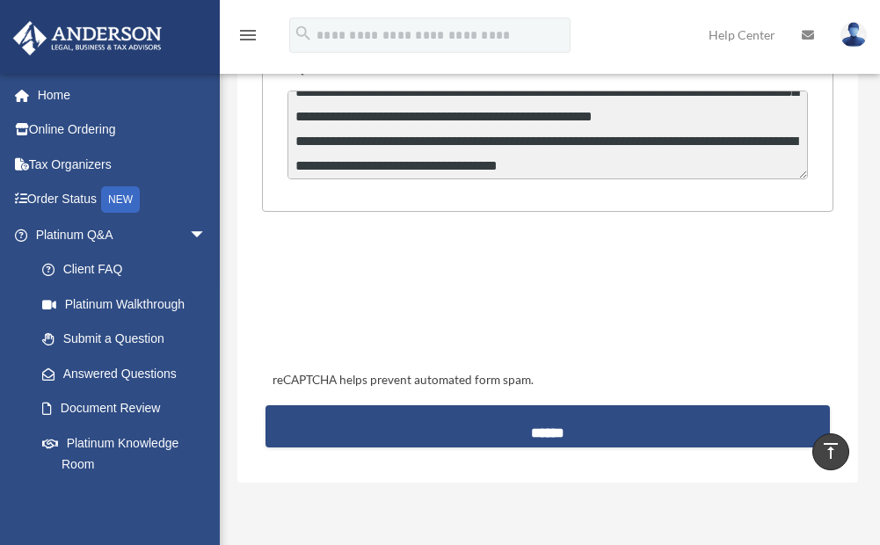
scroll to position [691, 0]
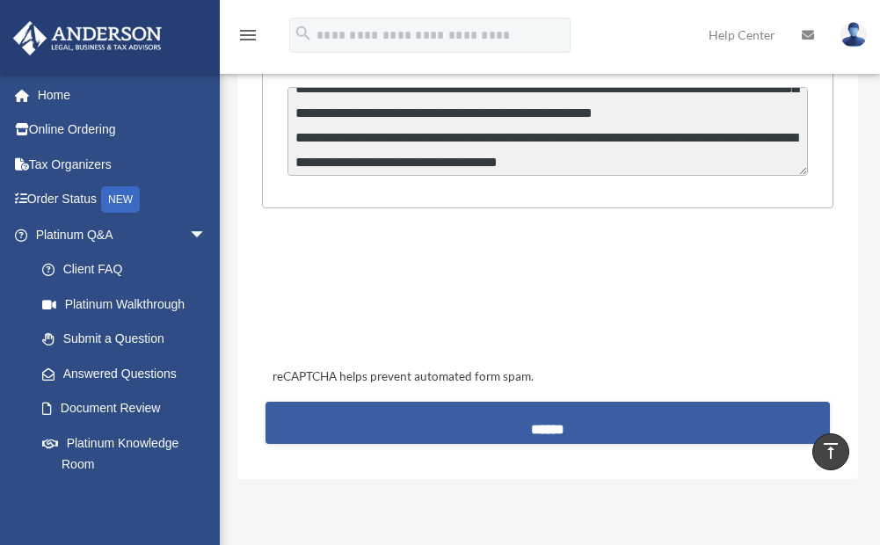
click at [551, 425] on input "******" at bounding box center [547, 423] width 564 height 42
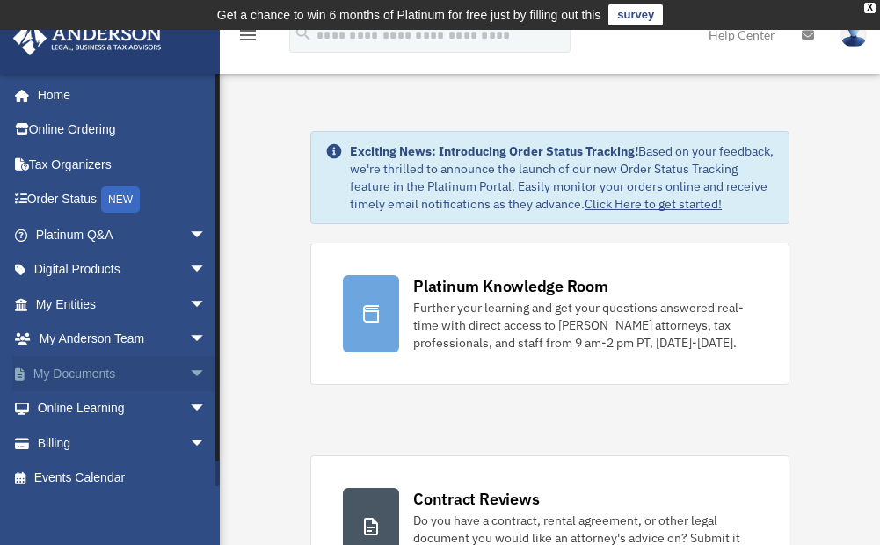
click at [189, 368] on span "arrow_drop_down" at bounding box center [206, 374] width 35 height 36
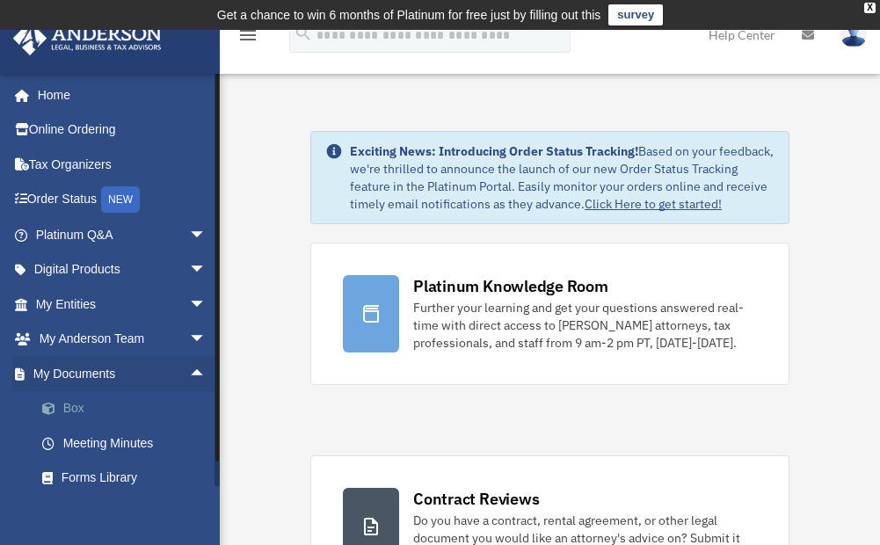
click at [78, 406] on link "Box" at bounding box center [129, 408] width 208 height 35
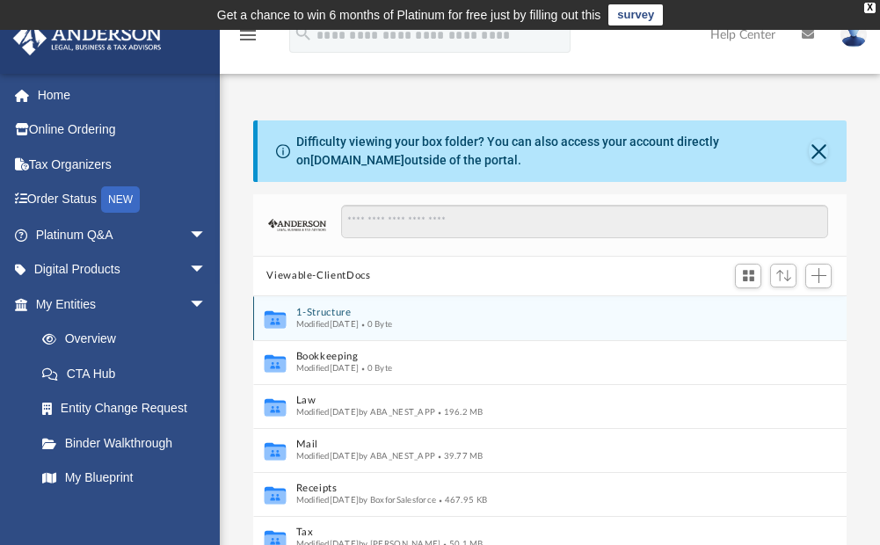
scroll to position [387, 581]
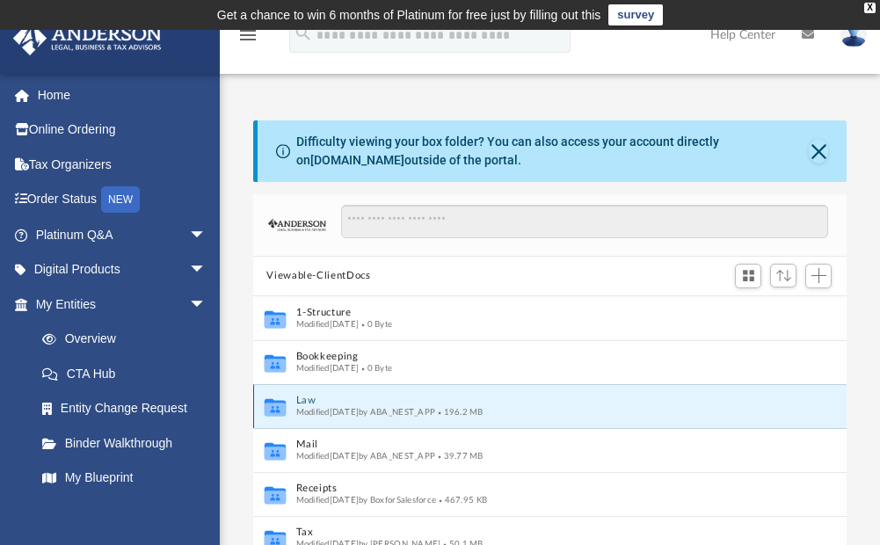
click at [306, 396] on button "Law" at bounding box center [537, 400] width 485 height 11
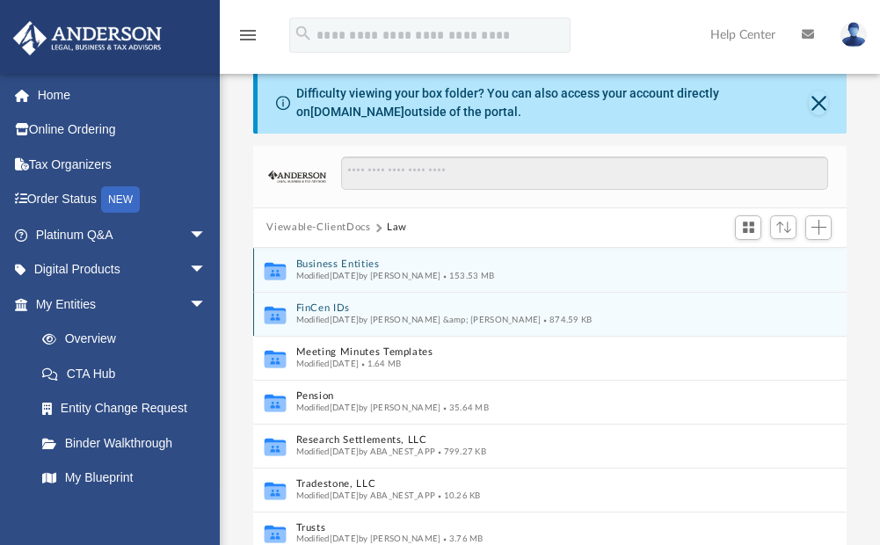
scroll to position [88, 0]
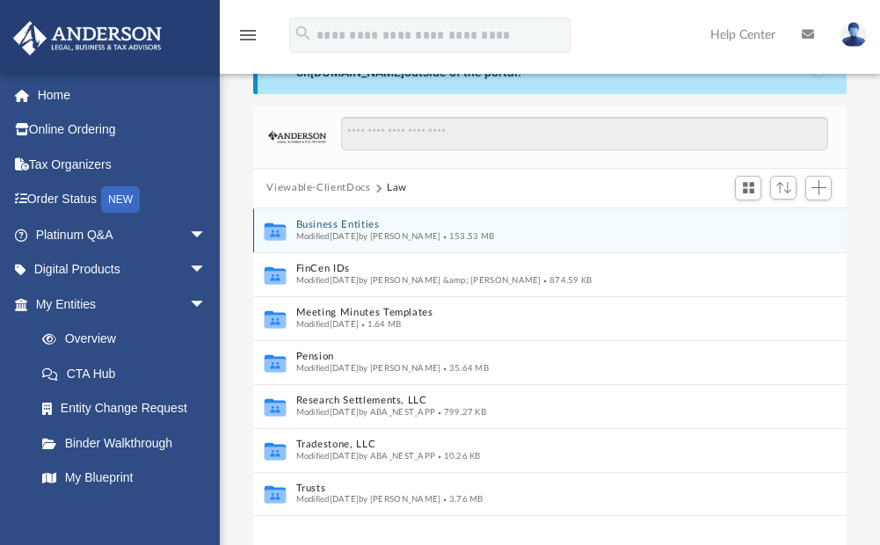
click at [337, 226] on button "Business Entities" at bounding box center [537, 224] width 485 height 11
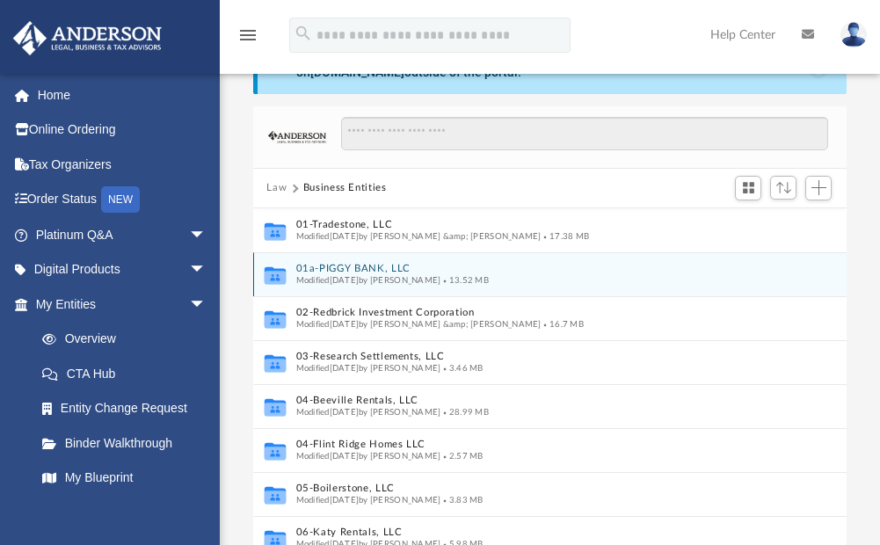
click at [352, 265] on button "01a-PIGGY BANK, LLC" at bounding box center [531, 268] width 472 height 11
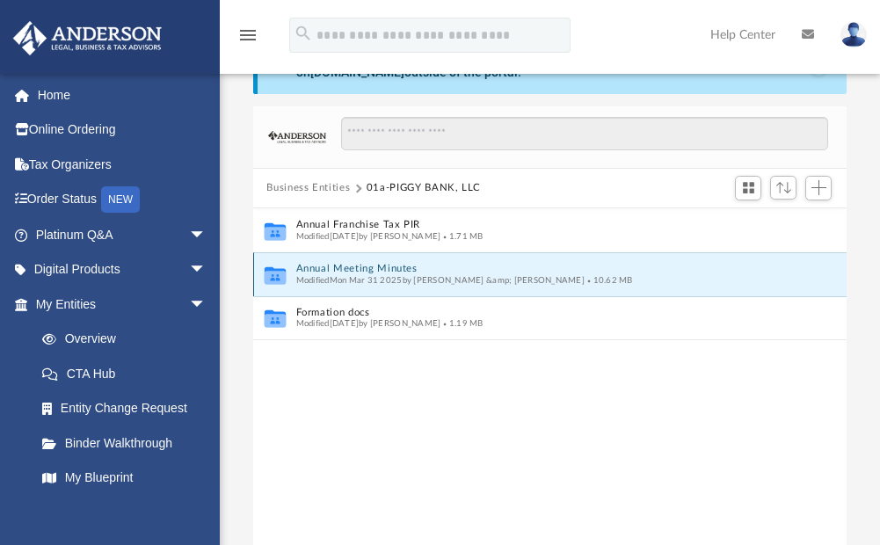
click at [352, 264] on button "Annual Meeting Minutes" at bounding box center [537, 268] width 485 height 11
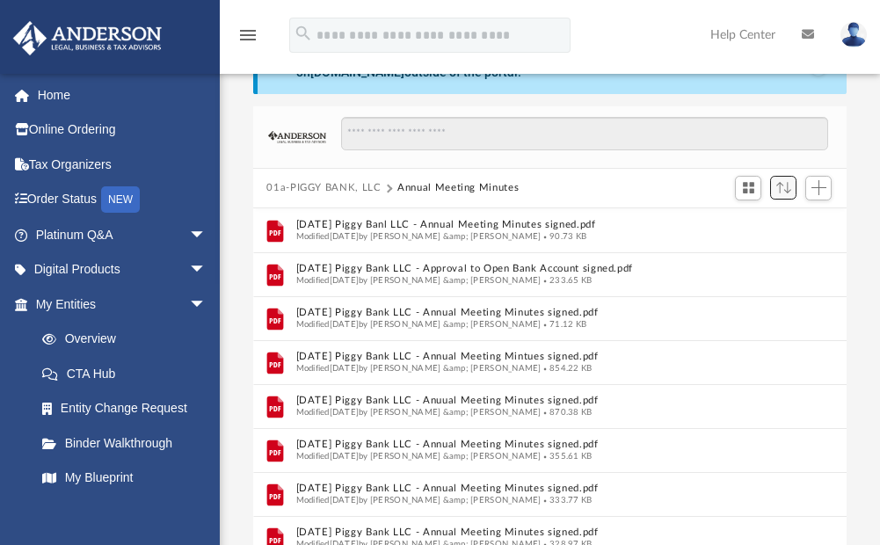
click at [787, 185] on span "Sort" at bounding box center [783, 187] width 15 height 11
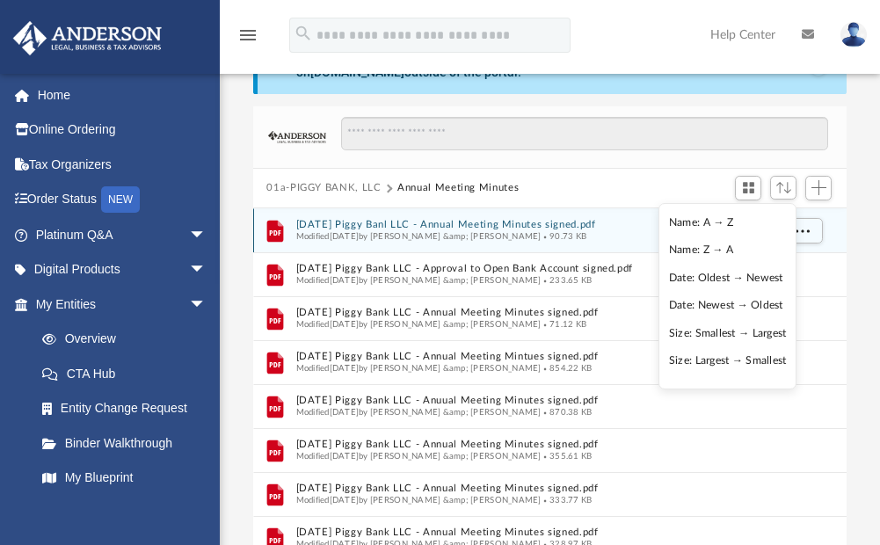
click at [687, 250] on li "Name: Z → A" at bounding box center [728, 250] width 118 height 18
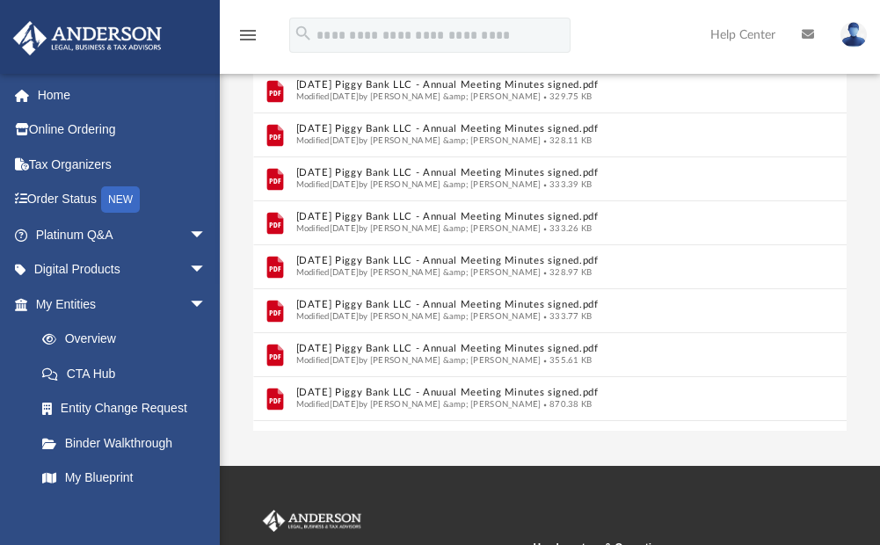
scroll to position [436, 0]
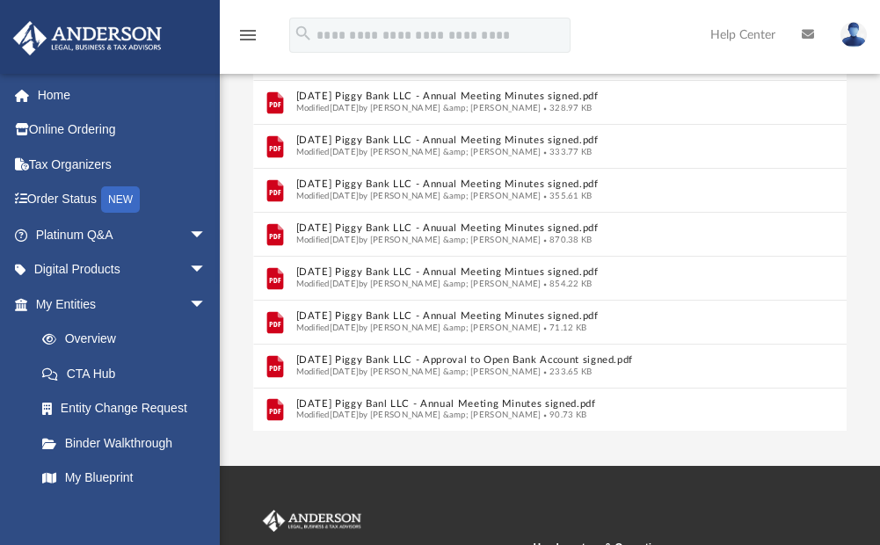
click at [861, 34] on img at bounding box center [853, 34] width 26 height 25
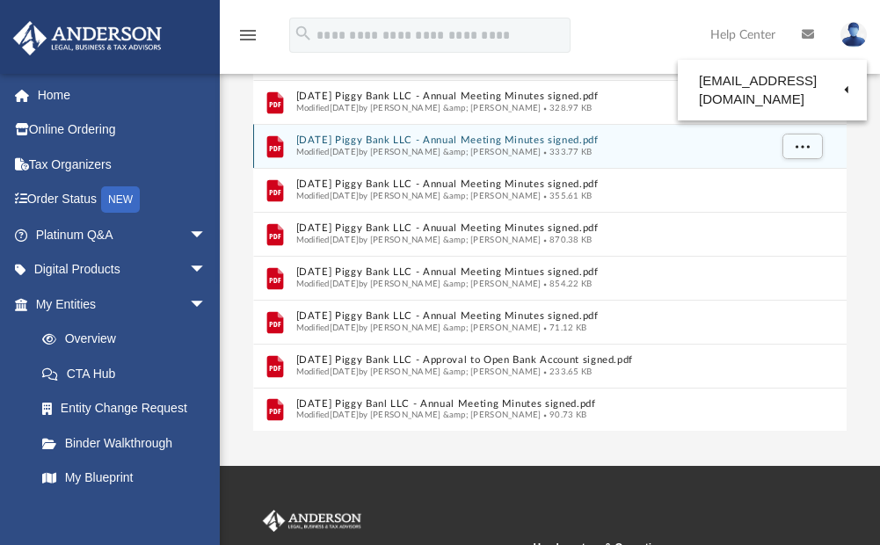
click at [535, 154] on link "Logout" at bounding box center [568, 153] width 176 height 36
